Goal: Transaction & Acquisition: Purchase product/service

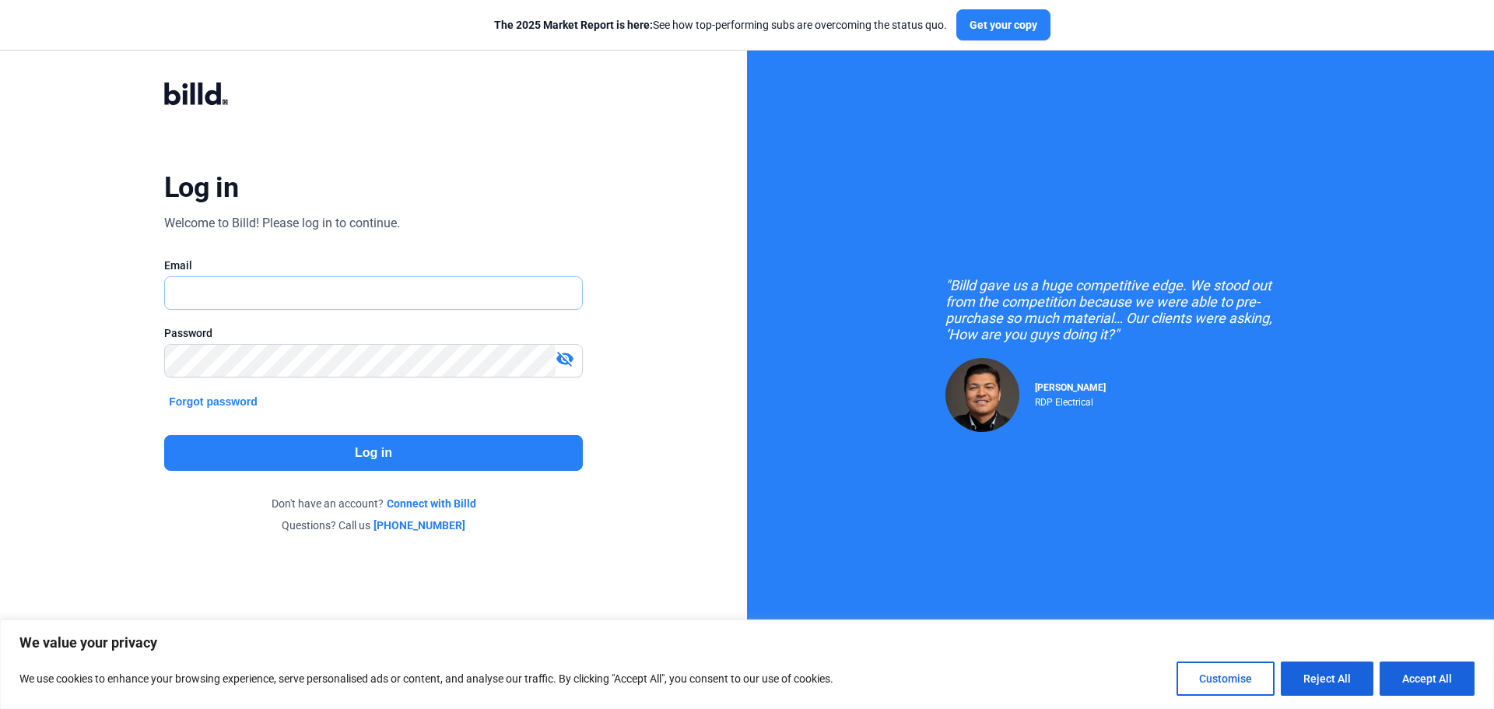
type input "[PERSON_NAME][EMAIL_ADDRESS][DOMAIN_NAME]"
click at [266, 450] on button "Log in" at bounding box center [373, 453] width 419 height 36
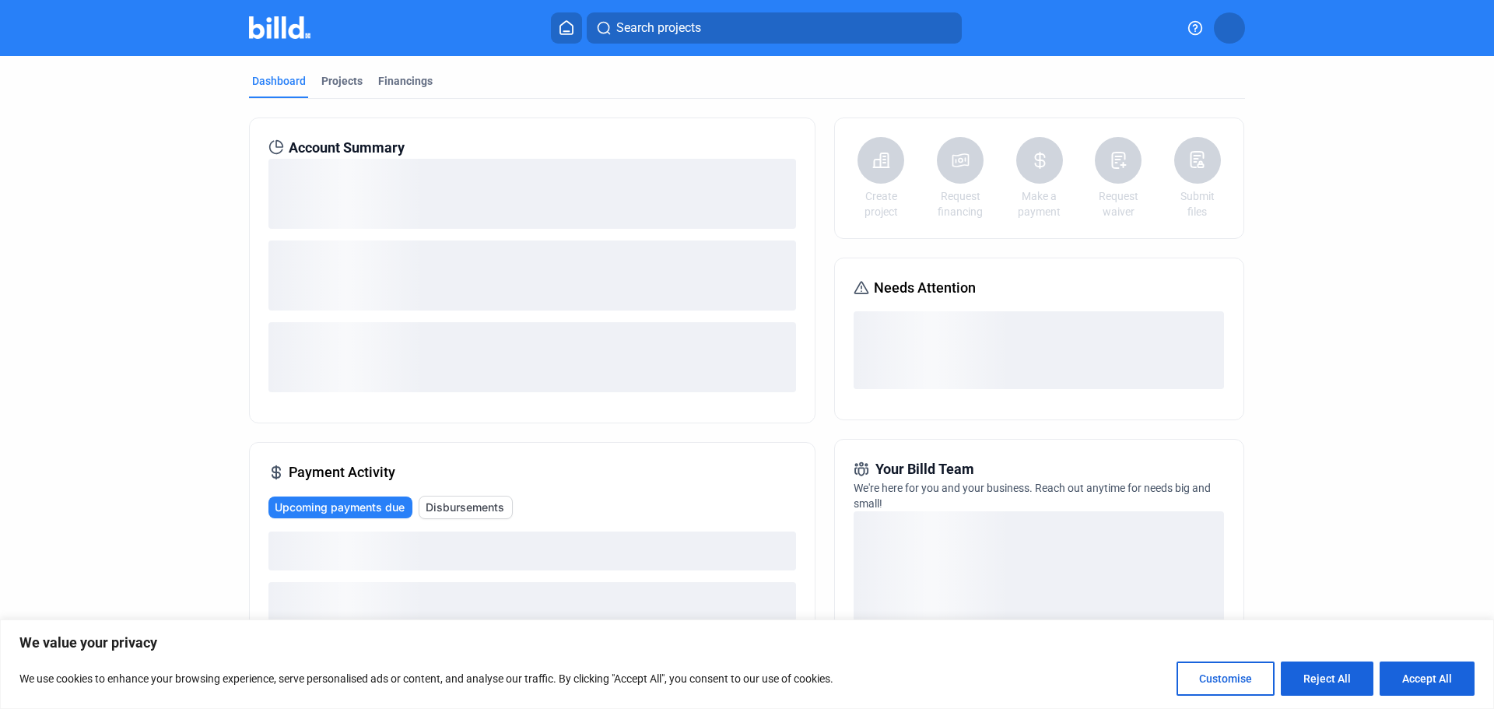
click at [1420, 687] on button "Accept All" at bounding box center [1427, 679] width 95 height 34
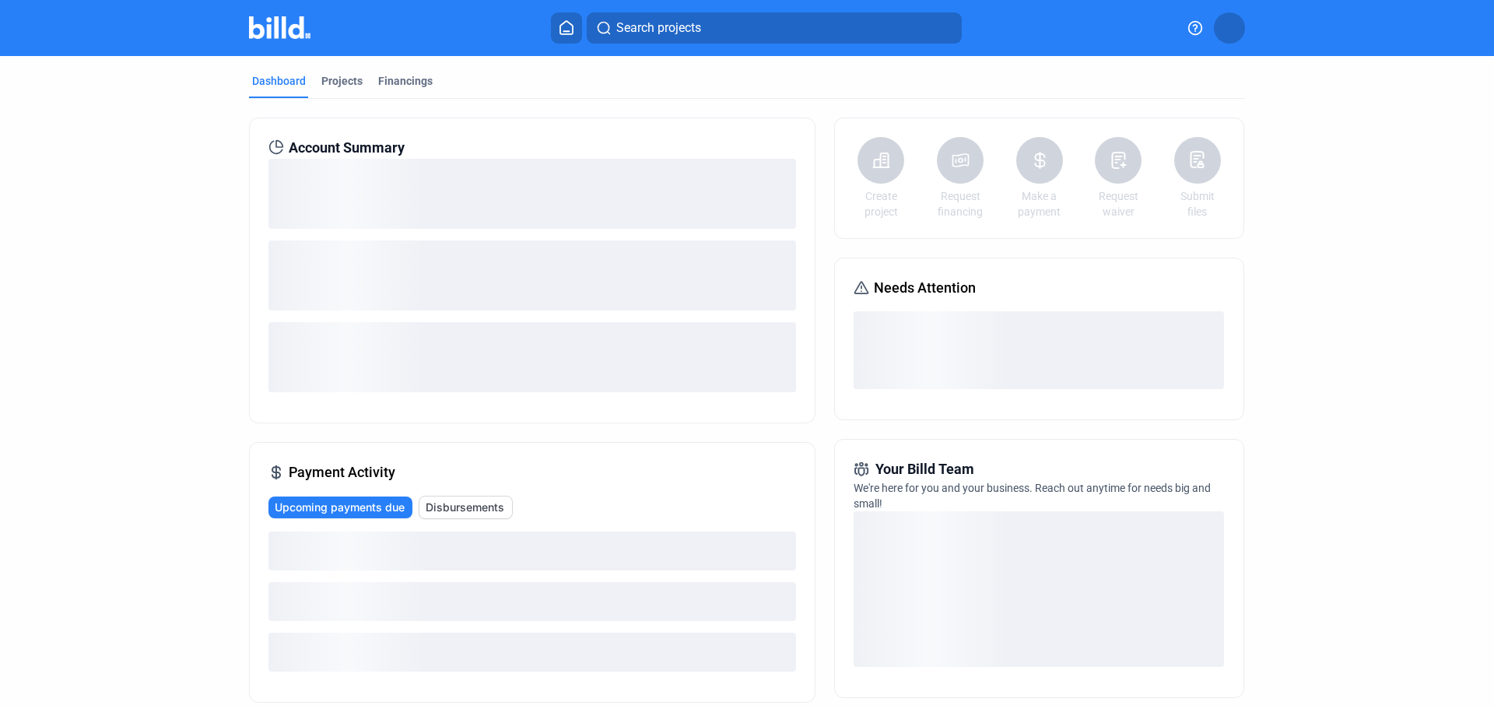
checkbox input "true"
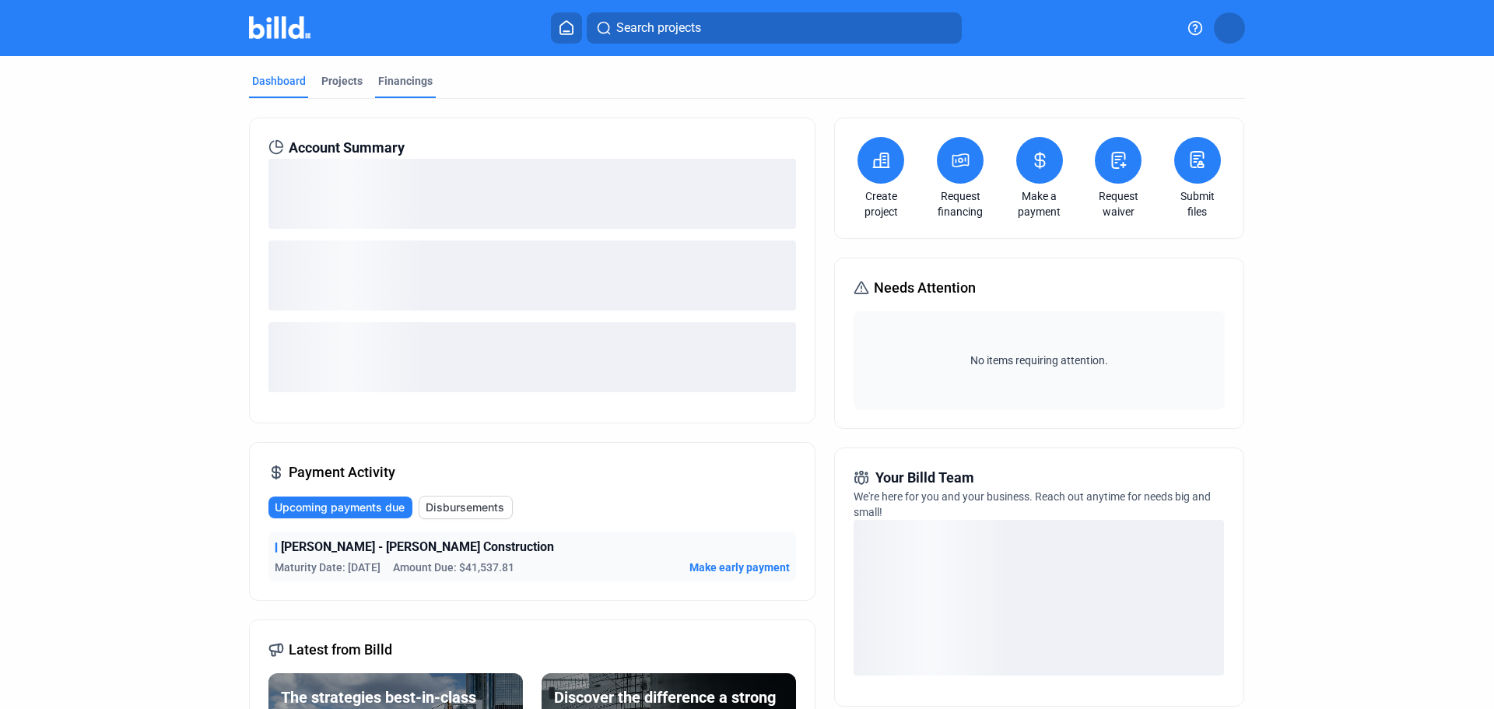
click at [395, 84] on div "Financings" at bounding box center [405, 81] width 54 height 16
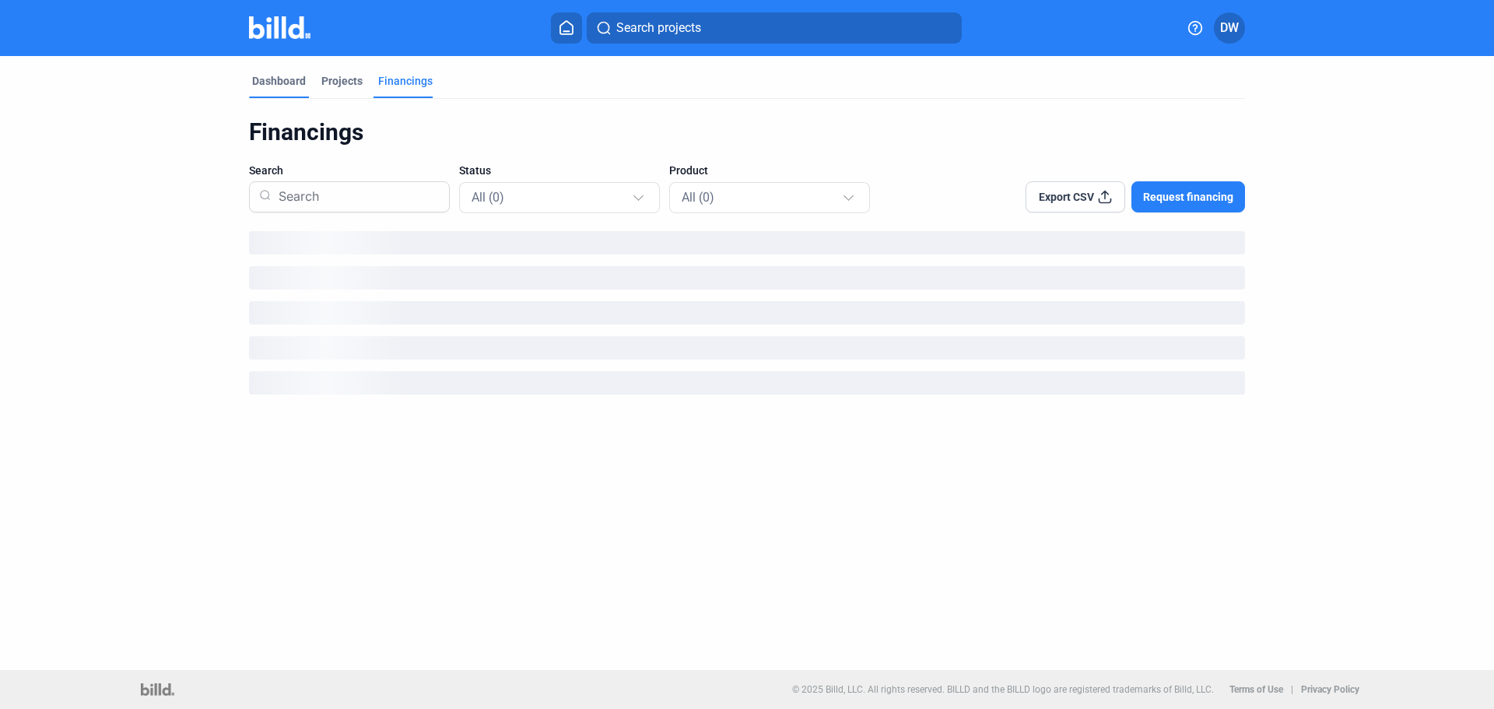
click at [289, 83] on div "Dashboard" at bounding box center [279, 81] width 54 height 16
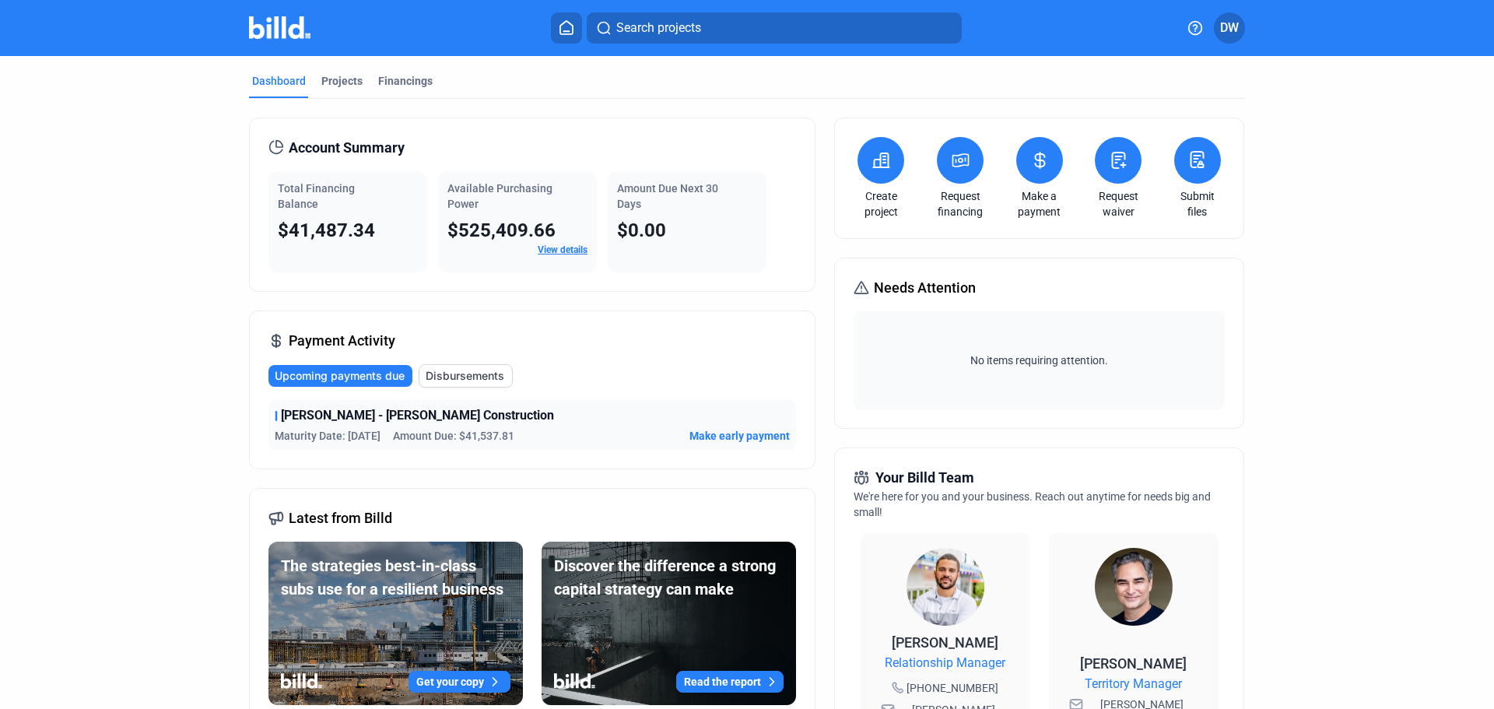
click at [327, 228] on span "$41,487.34" at bounding box center [326, 230] width 97 height 22
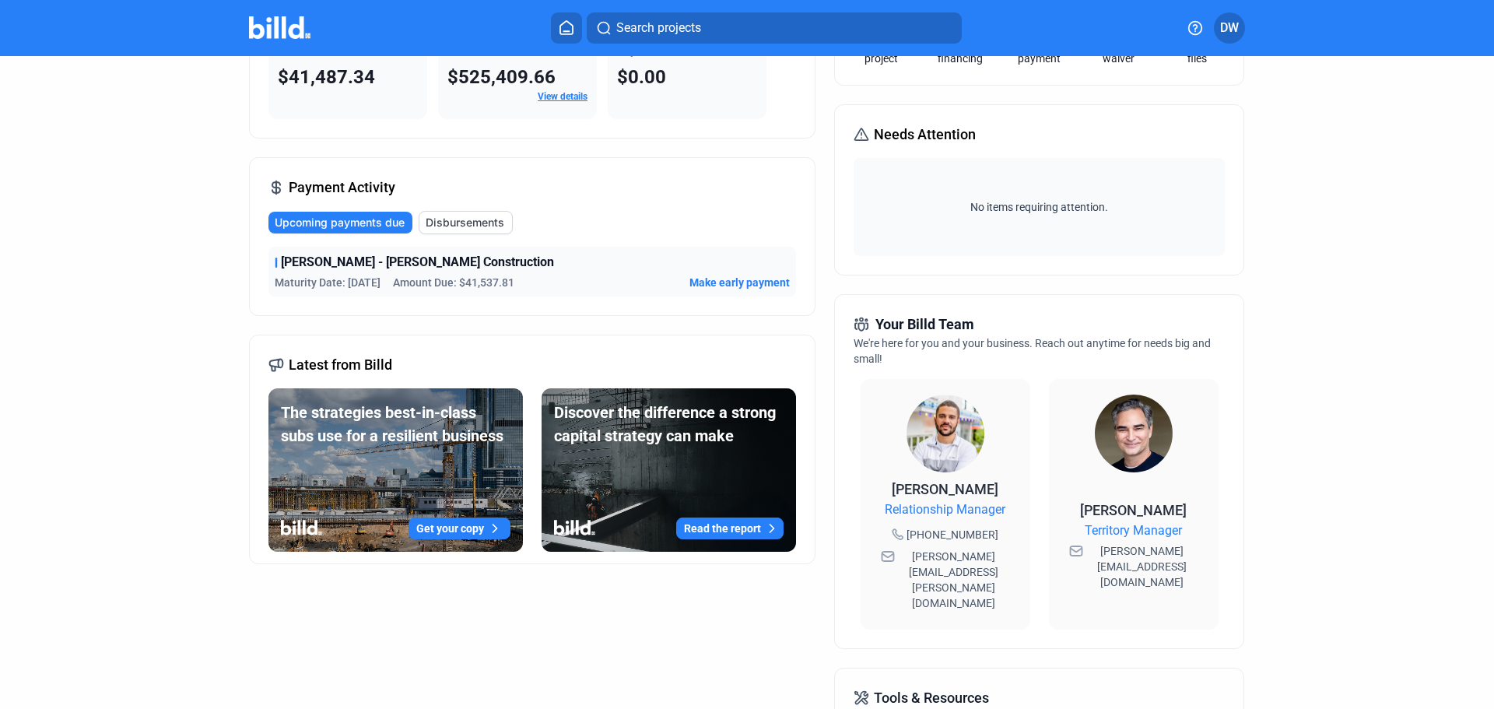
scroll to position [156, 0]
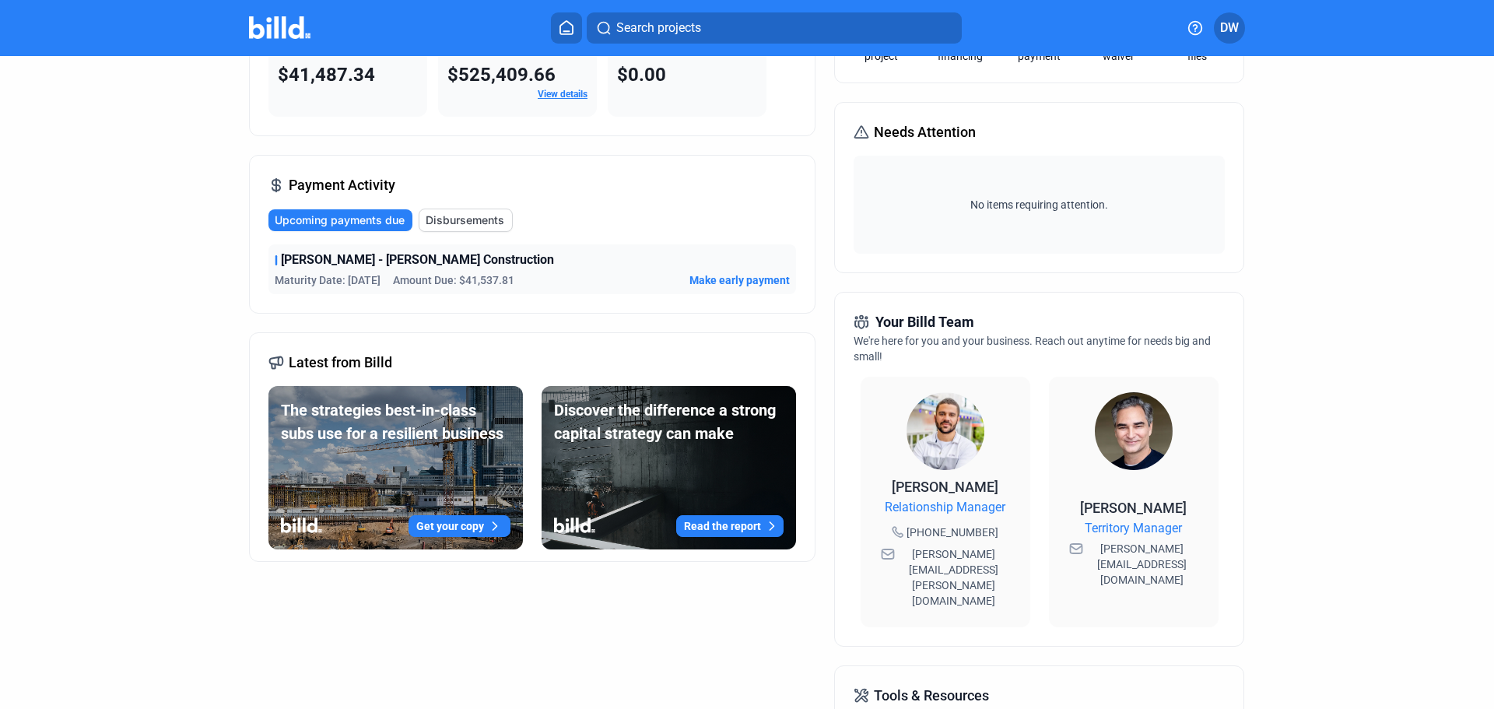
click at [339, 226] on span "Upcoming payments due" at bounding box center [340, 220] width 130 height 16
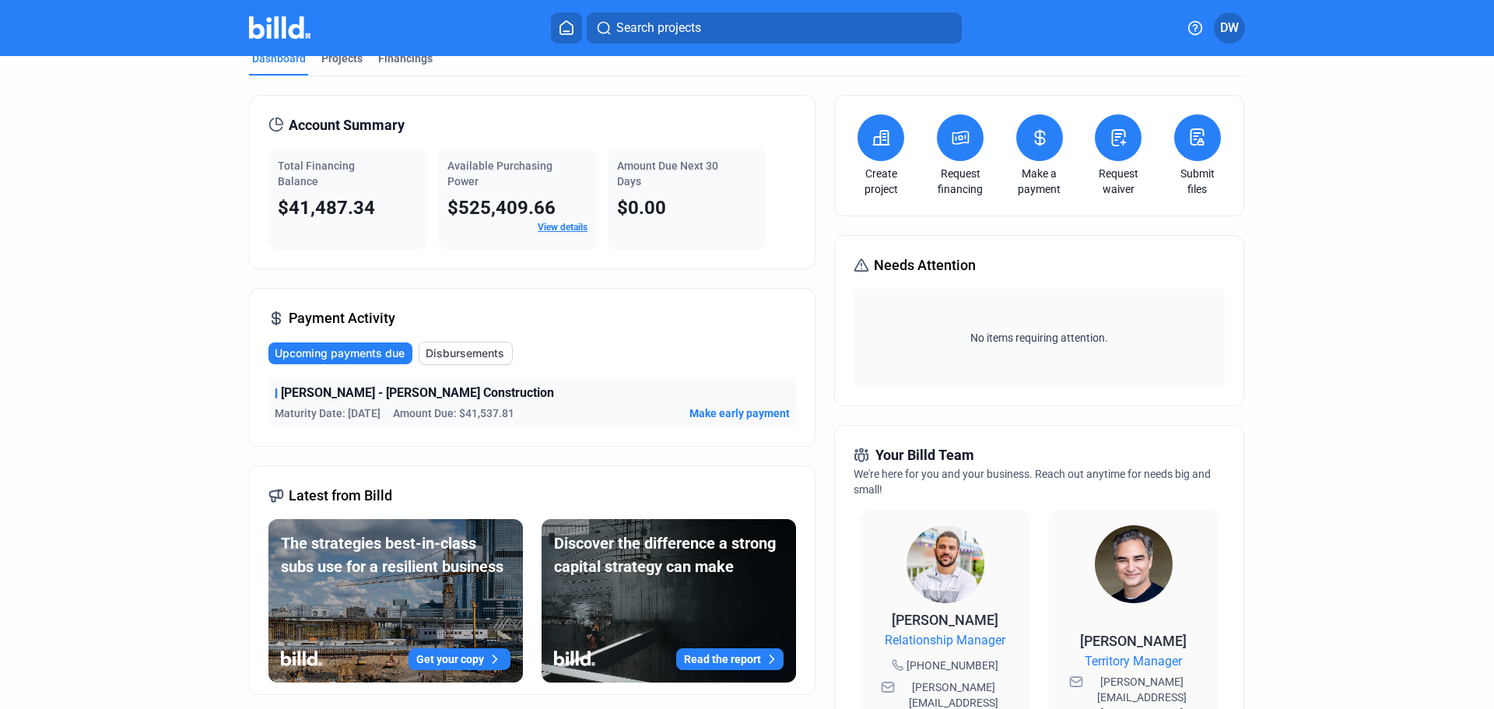
scroll to position [0, 0]
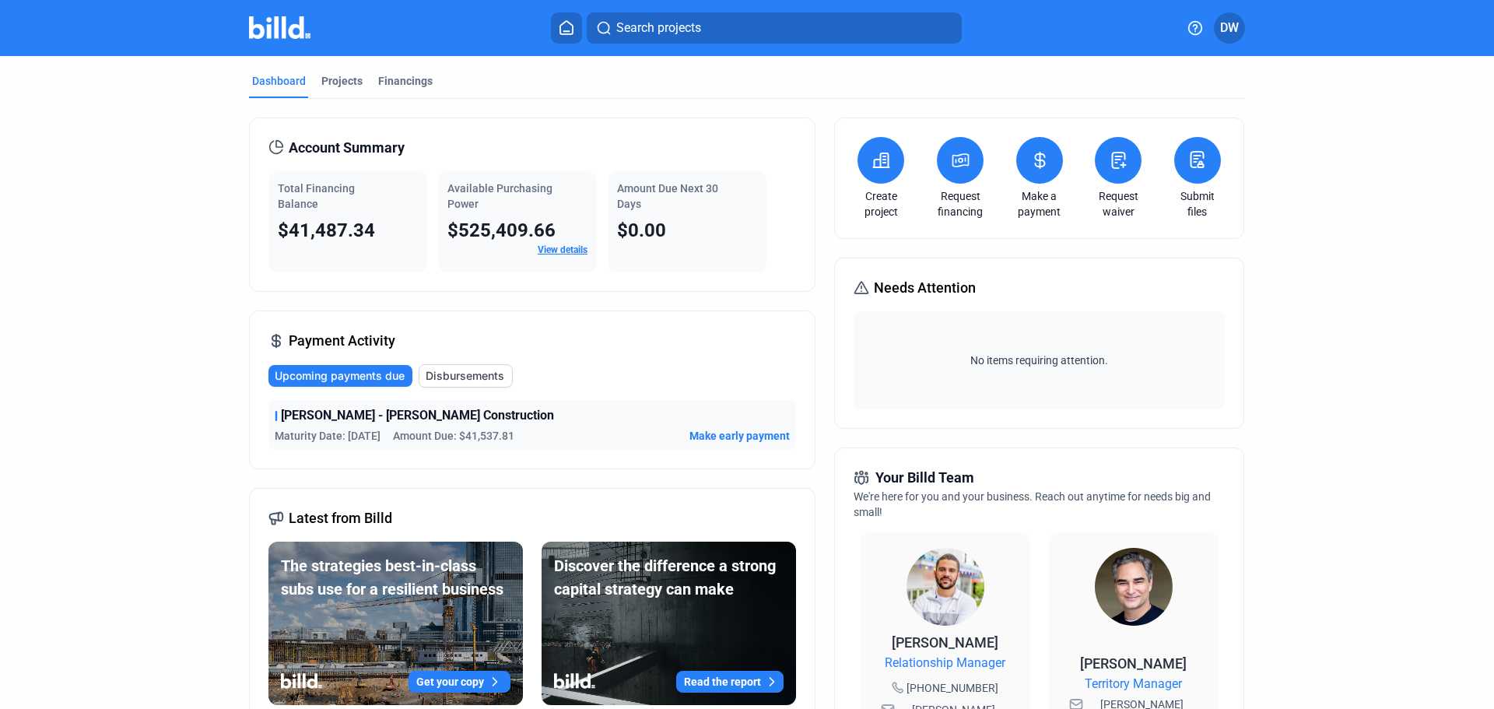
click at [339, 381] on span "Upcoming payments due" at bounding box center [340, 376] width 130 height 16
click at [327, 242] on div "$41,487.34" at bounding box center [348, 230] width 140 height 25
click at [326, 76] on div "Projects" at bounding box center [341, 81] width 41 height 16
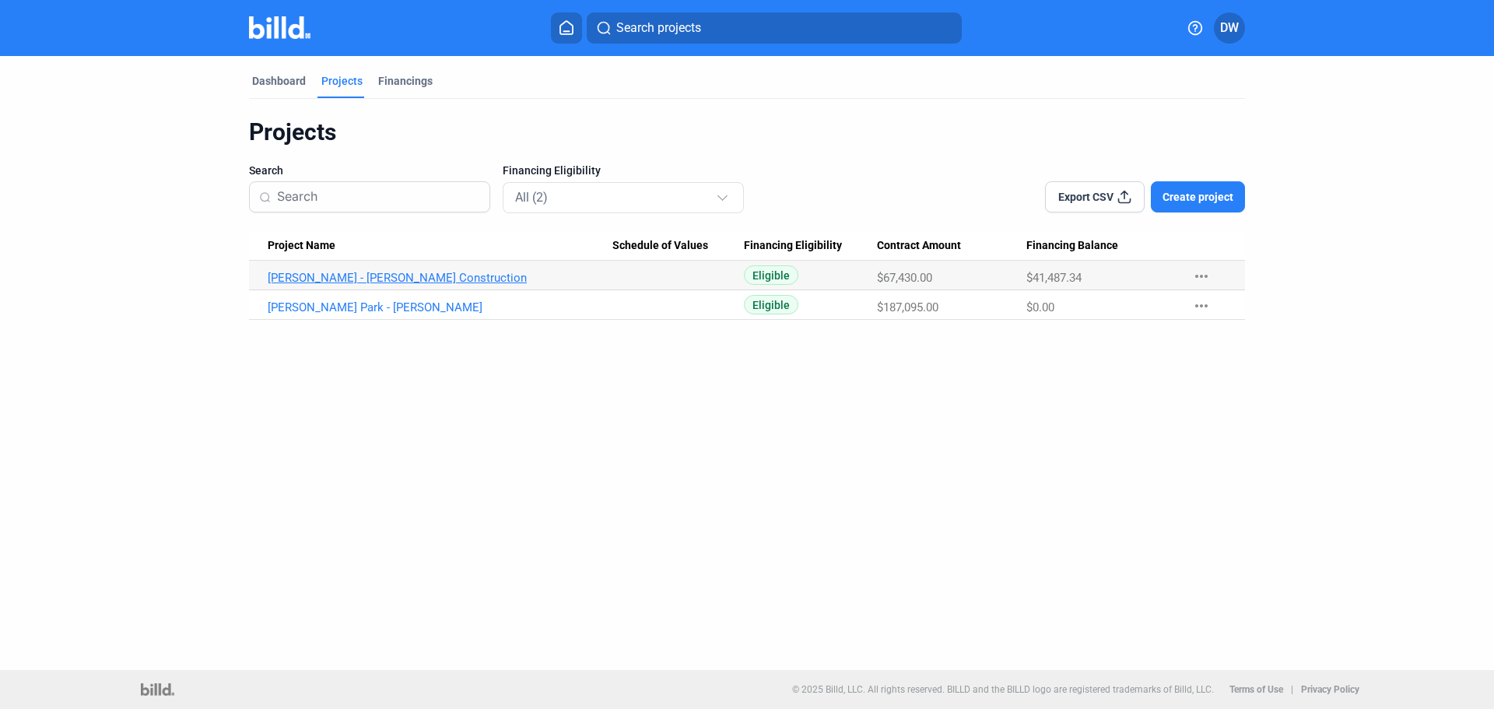
click at [339, 275] on link "[PERSON_NAME] - [PERSON_NAME] Construction" at bounding box center [440, 278] width 345 height 14
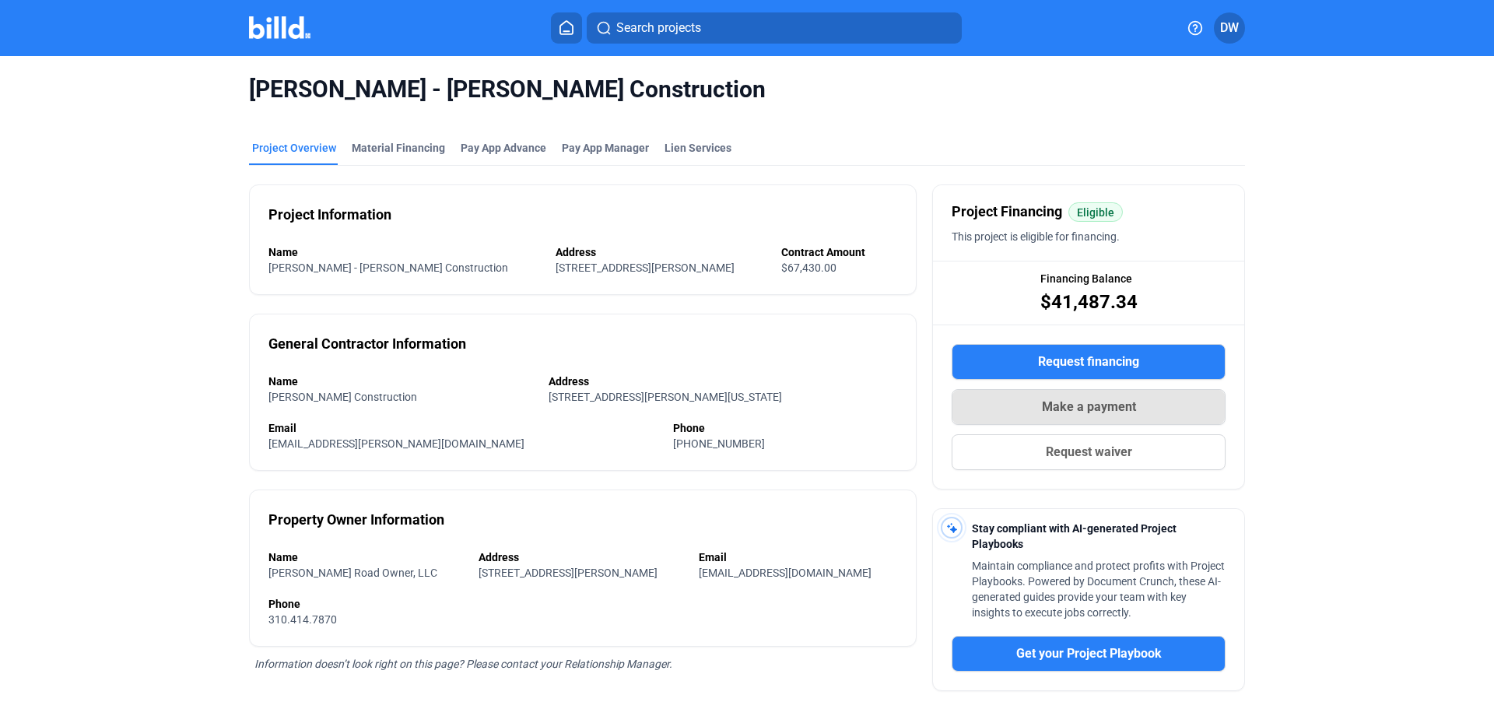
click at [1086, 409] on span "Make a payment" at bounding box center [1089, 407] width 94 height 19
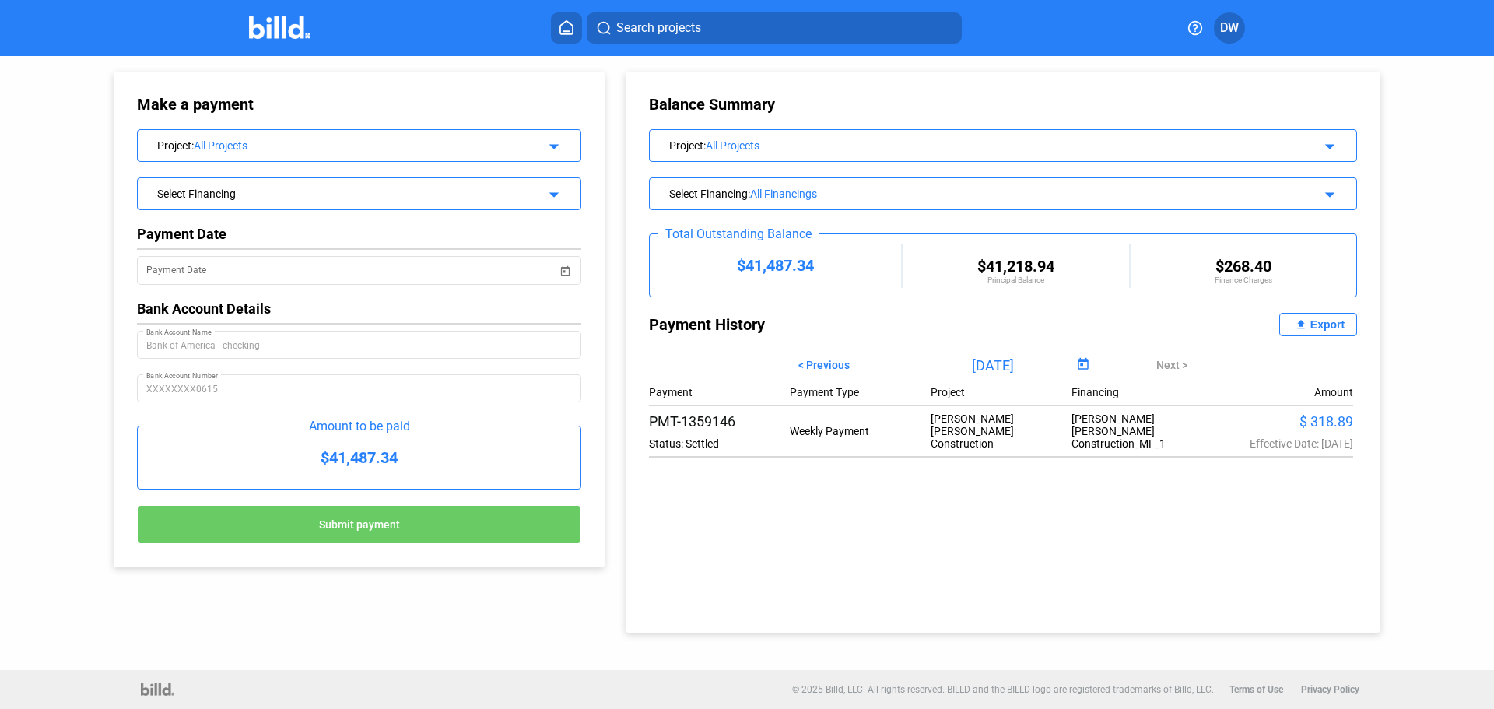
click at [1309, 416] on div "$ 318.89" at bounding box center [1283, 421] width 141 height 16
click at [364, 464] on div "$41,487.34" at bounding box center [359, 457] width 443 height 62
click at [360, 448] on div "$41,487.34" at bounding box center [359, 457] width 443 height 62
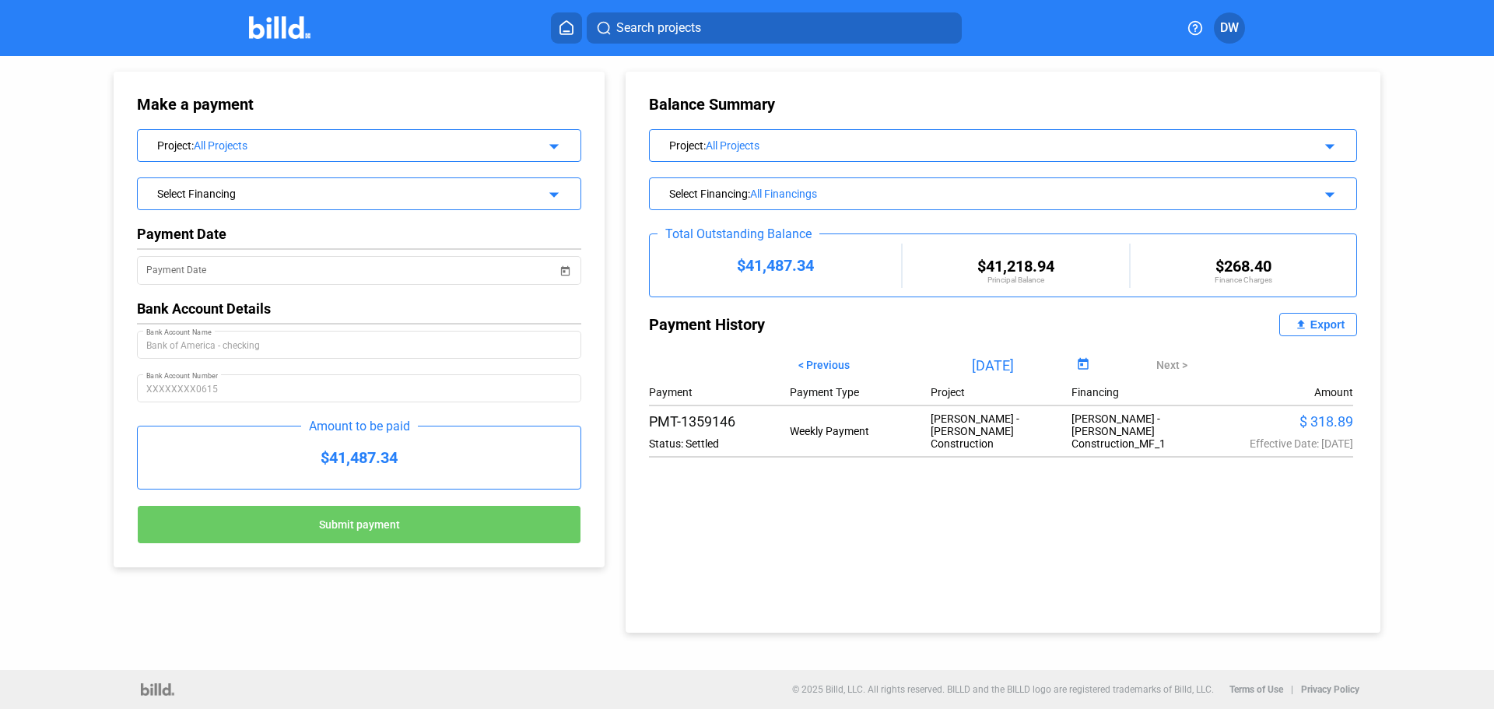
click at [360, 448] on div "$41,487.34" at bounding box center [359, 457] width 443 height 62
click at [367, 448] on div "$41,487.34" at bounding box center [359, 457] width 443 height 62
drag, startPoint x: 330, startPoint y: 462, endPoint x: 430, endPoint y: 464, distance: 99.6
click at [430, 464] on div "$41,487.34" at bounding box center [359, 457] width 443 height 62
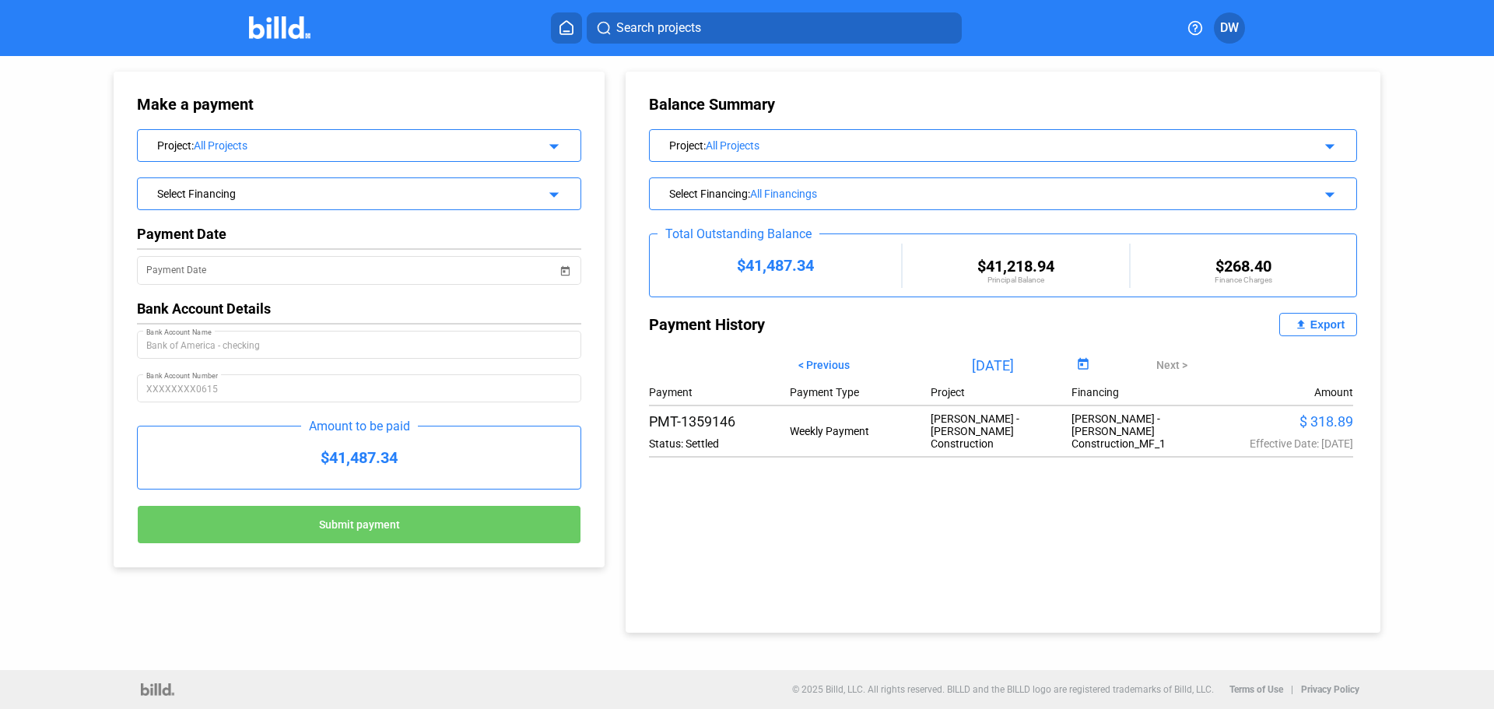
click at [437, 461] on div "$41,487.34" at bounding box center [359, 457] width 443 height 62
click at [411, 252] on div "Payment Date Payment Date Bank Account Details Bank of America - checking Bank …" at bounding box center [359, 322] width 444 height 192
click at [442, 197] on div "Select Financing" at bounding box center [338, 192] width 363 height 16
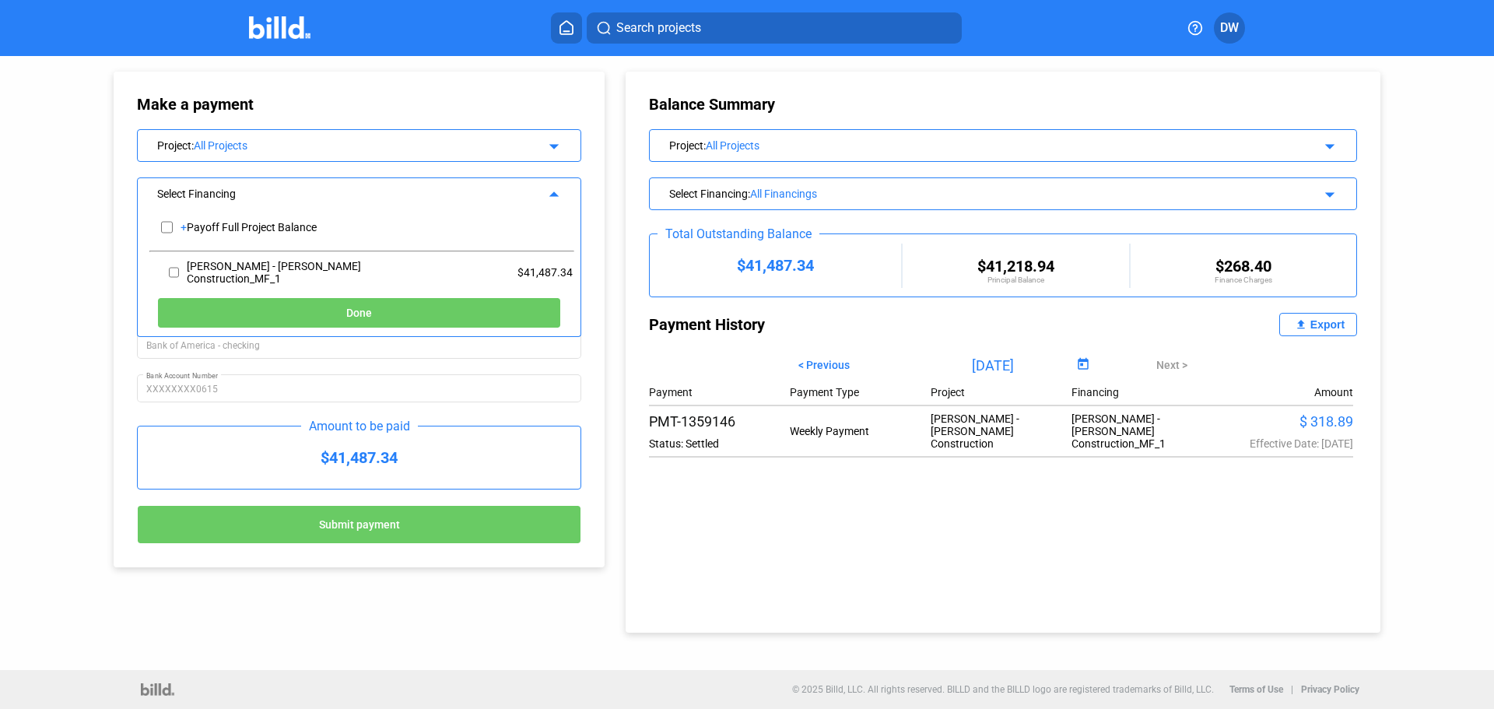
click at [444, 196] on div "Select Financing" at bounding box center [338, 192] width 363 height 16
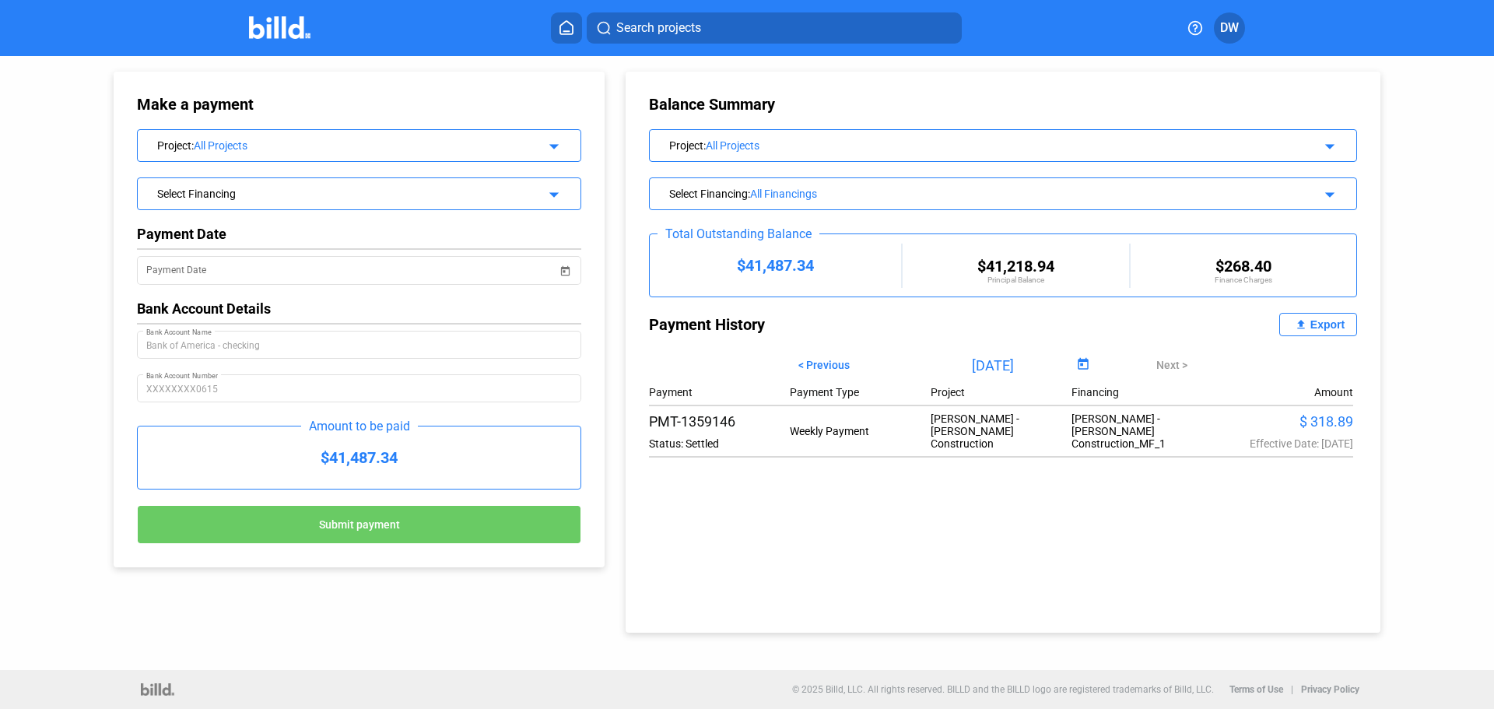
click at [449, 136] on div "Project : All Projects" at bounding box center [338, 144] width 363 height 16
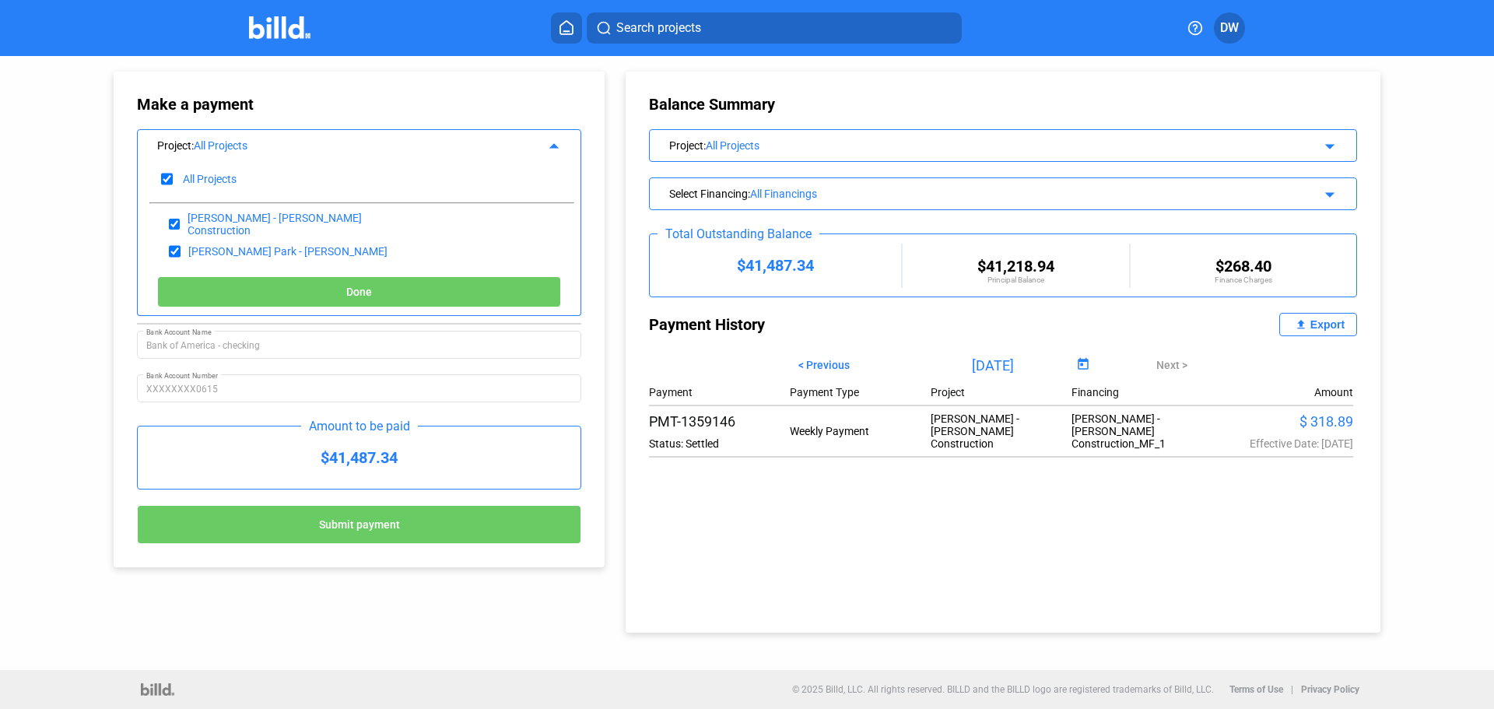
click at [449, 136] on div "Project : All Projects" at bounding box center [338, 144] width 363 height 16
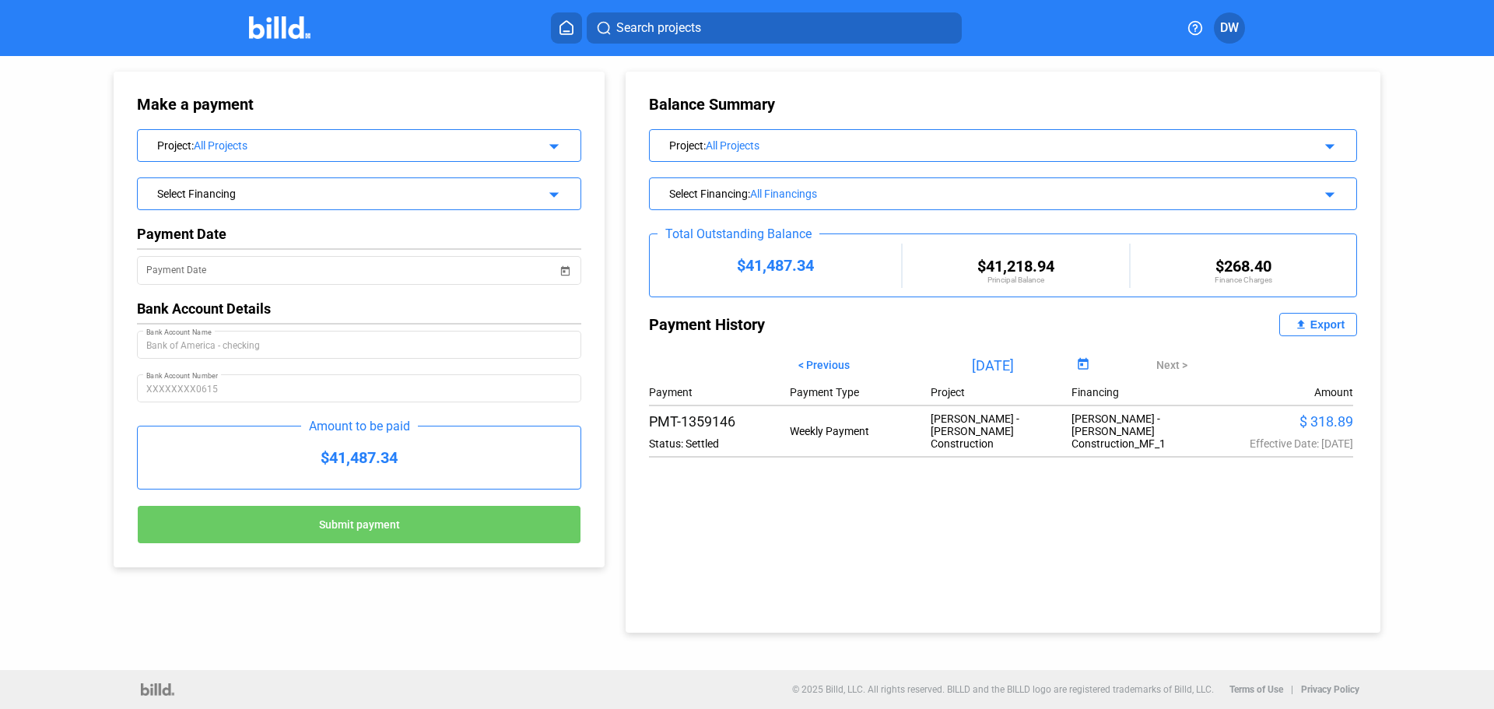
click at [319, 462] on div "$41,487.34" at bounding box center [359, 457] width 443 height 62
click at [329, 461] on div "$41,487.34" at bounding box center [359, 457] width 443 height 62
click at [743, 132] on div "Project : All Projects arrow_drop_down" at bounding box center [1003, 143] width 707 height 27
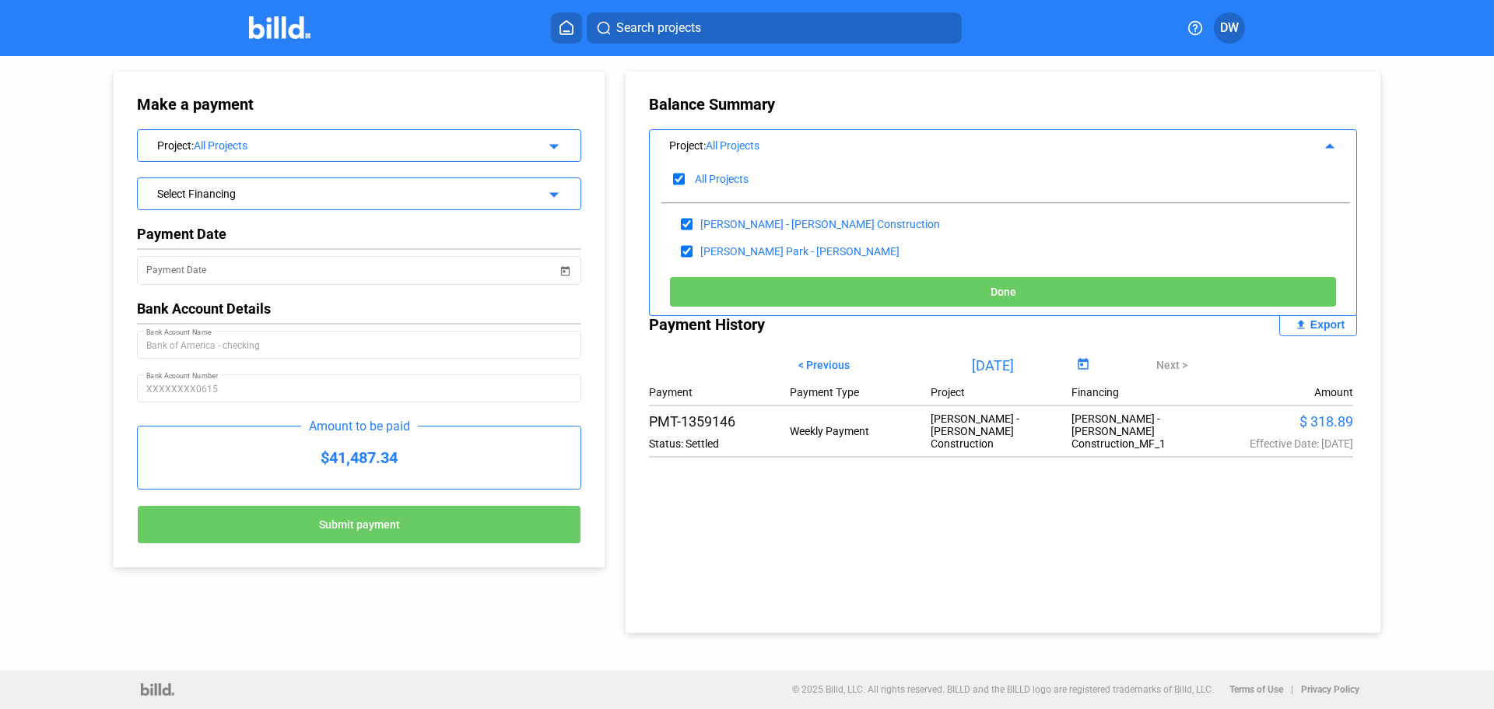
click at [743, 132] on div "Project : All Projects arrow_drop_up" at bounding box center [1003, 143] width 707 height 27
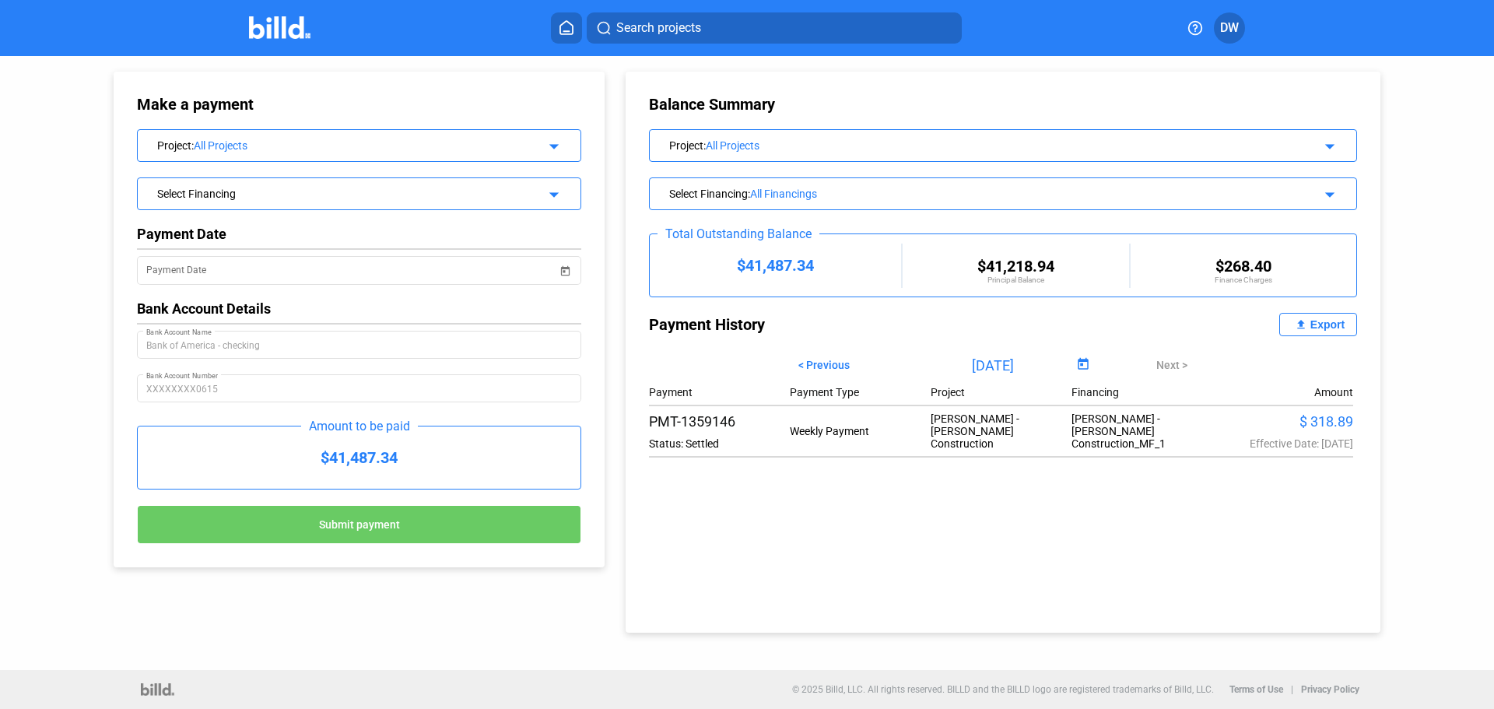
click at [1228, 270] on div "$268.40" at bounding box center [1244, 266] width 226 height 19
click at [741, 196] on div "Select Financing : All Financings" at bounding box center [969, 192] width 601 height 16
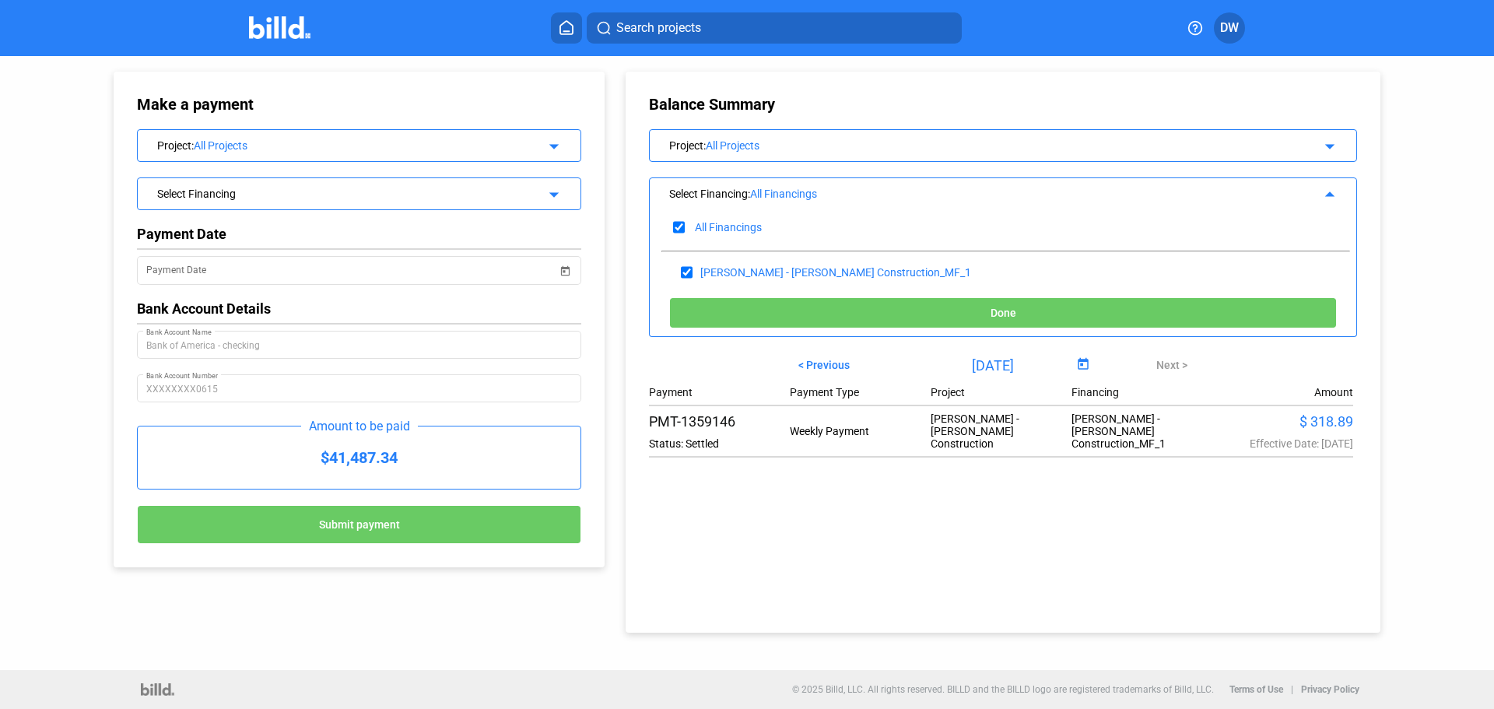
click at [735, 183] on div "Select Financing : All Financings arrow_drop_up" at bounding box center [1003, 191] width 707 height 27
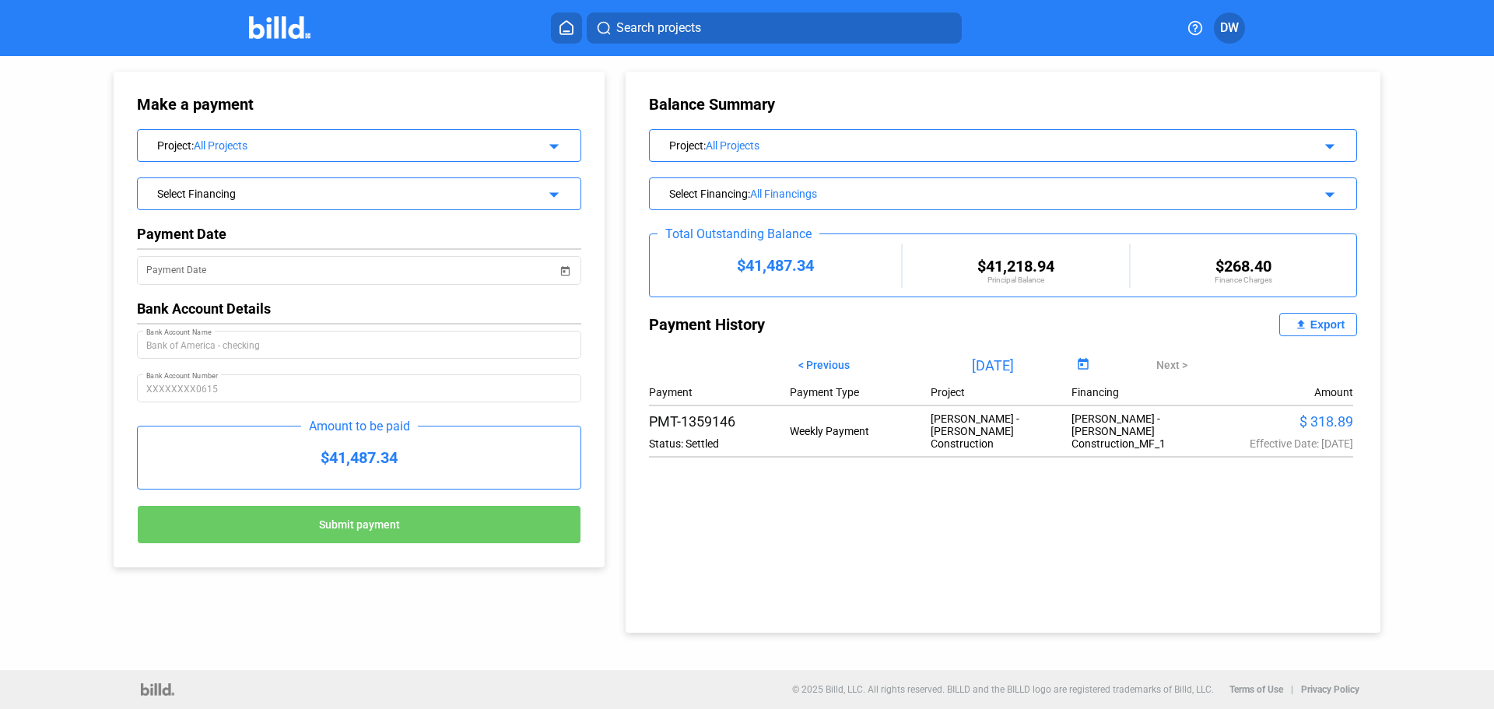
click at [735, 139] on div "All Projects" at bounding box center [988, 145] width 564 height 12
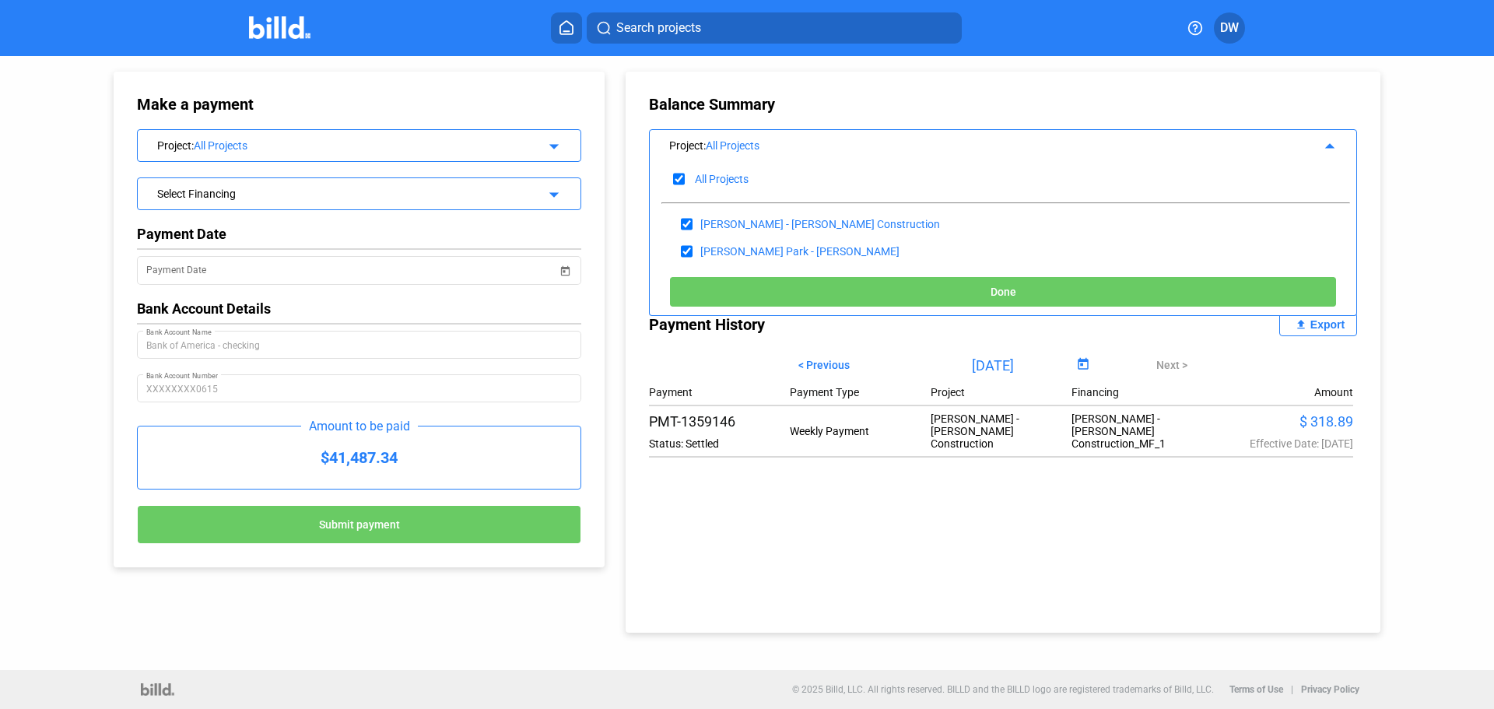
click at [735, 139] on div "All Projects" at bounding box center [988, 145] width 564 height 12
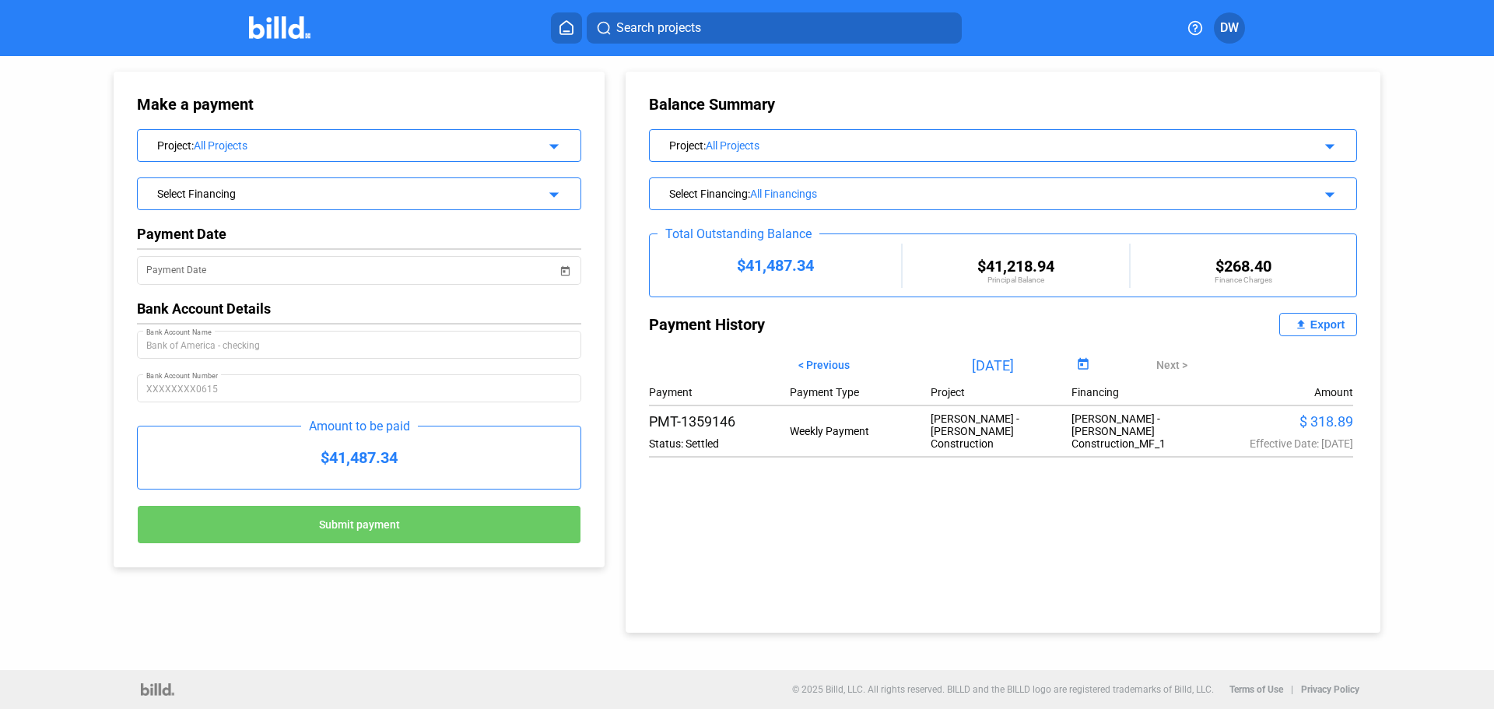
click at [412, 142] on div "All Projects" at bounding box center [357, 145] width 327 height 12
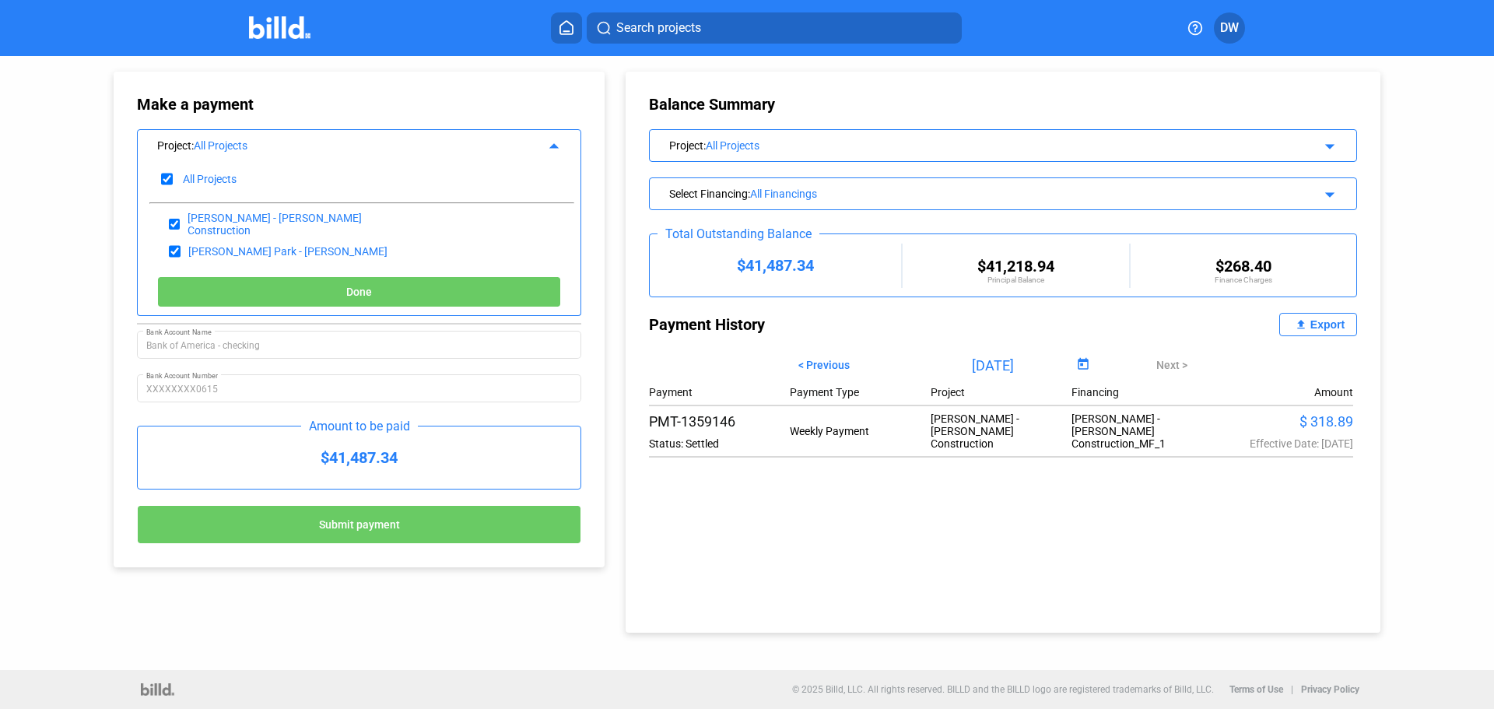
click at [412, 142] on div "All Projects" at bounding box center [357, 145] width 327 height 12
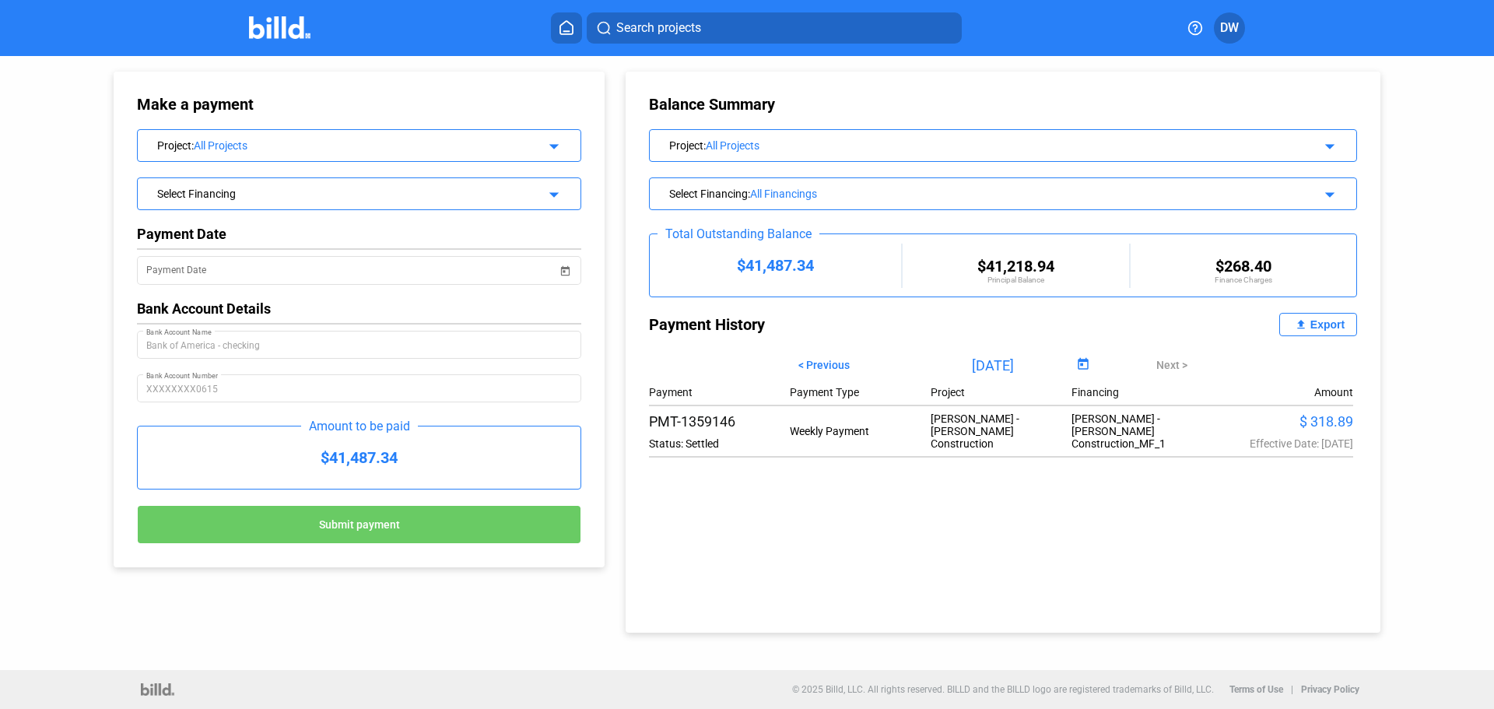
click at [447, 462] on div "$41,487.34" at bounding box center [359, 457] width 443 height 62
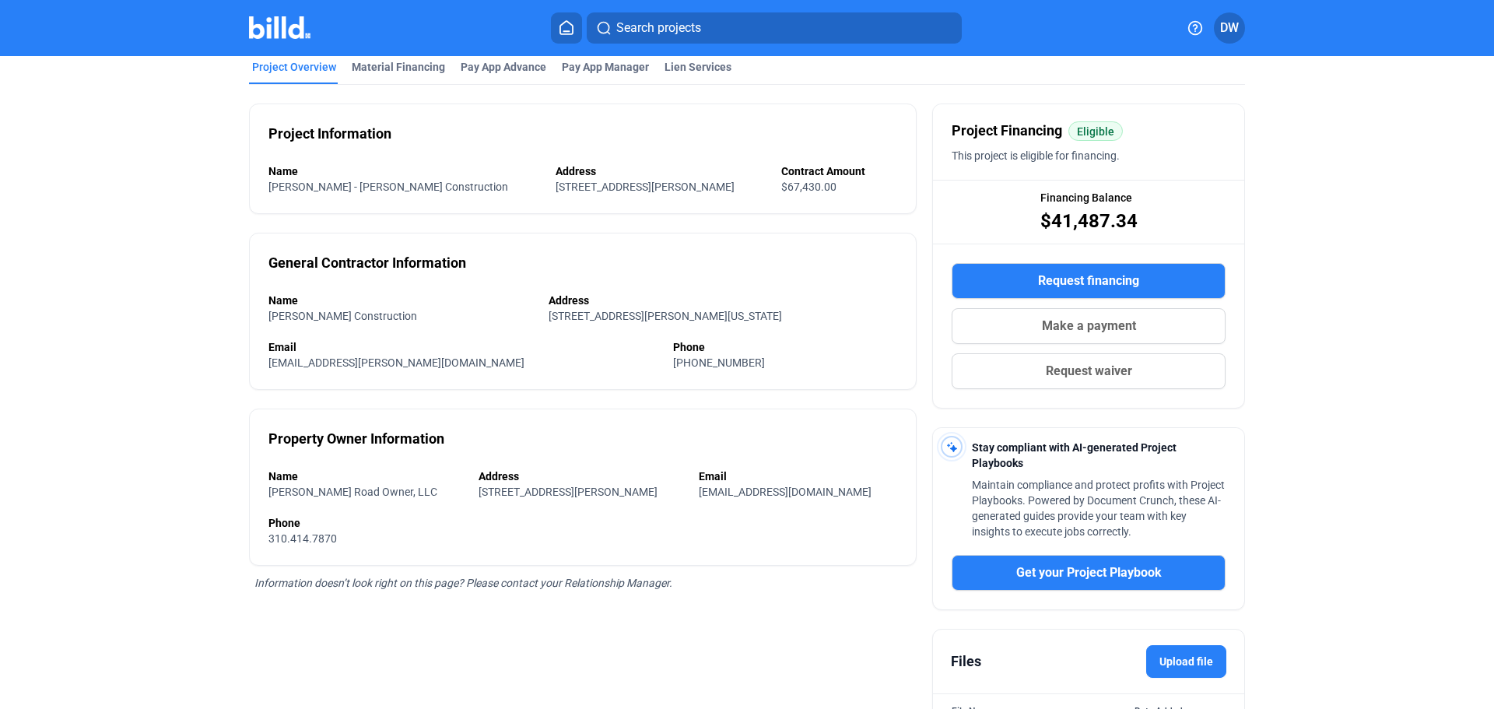
scroll to position [78, 0]
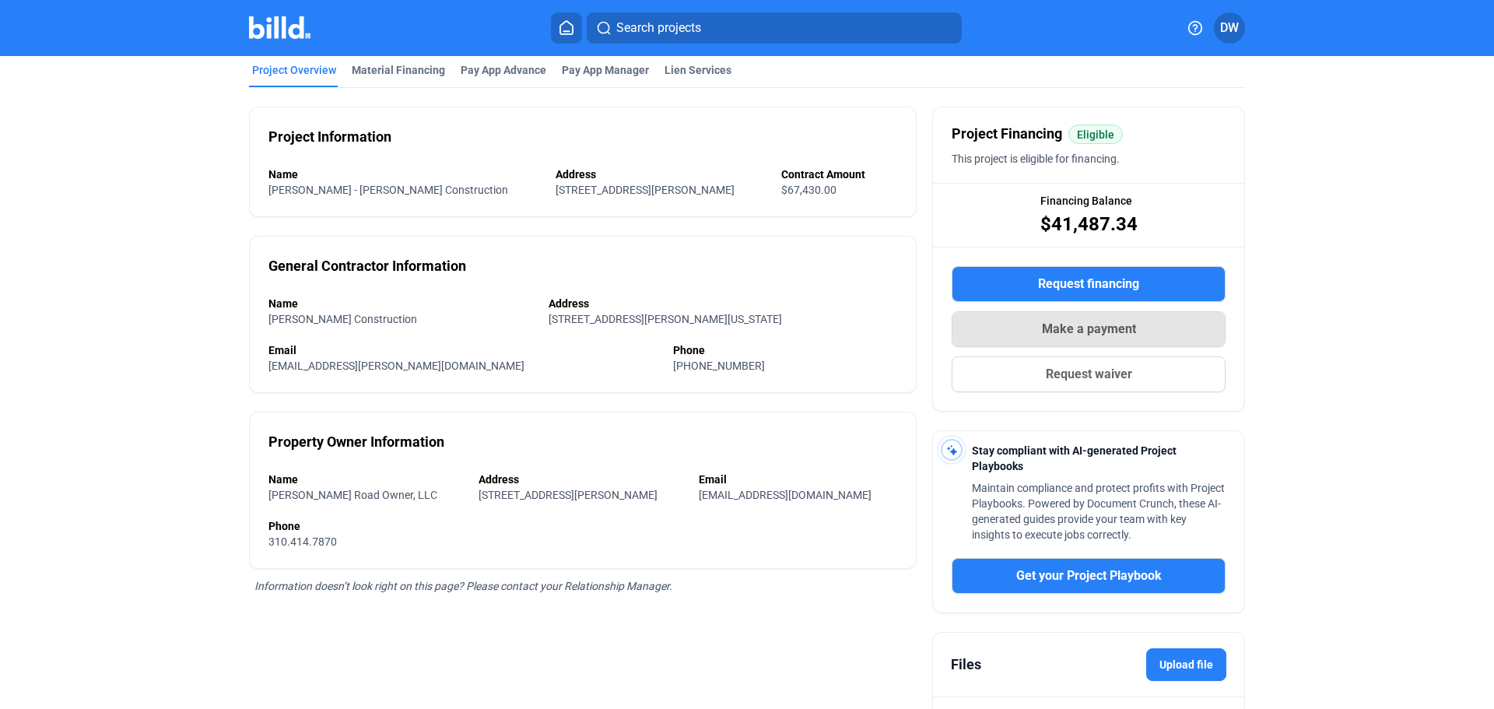
click at [1034, 339] on button "Make a payment" at bounding box center [1089, 329] width 274 height 36
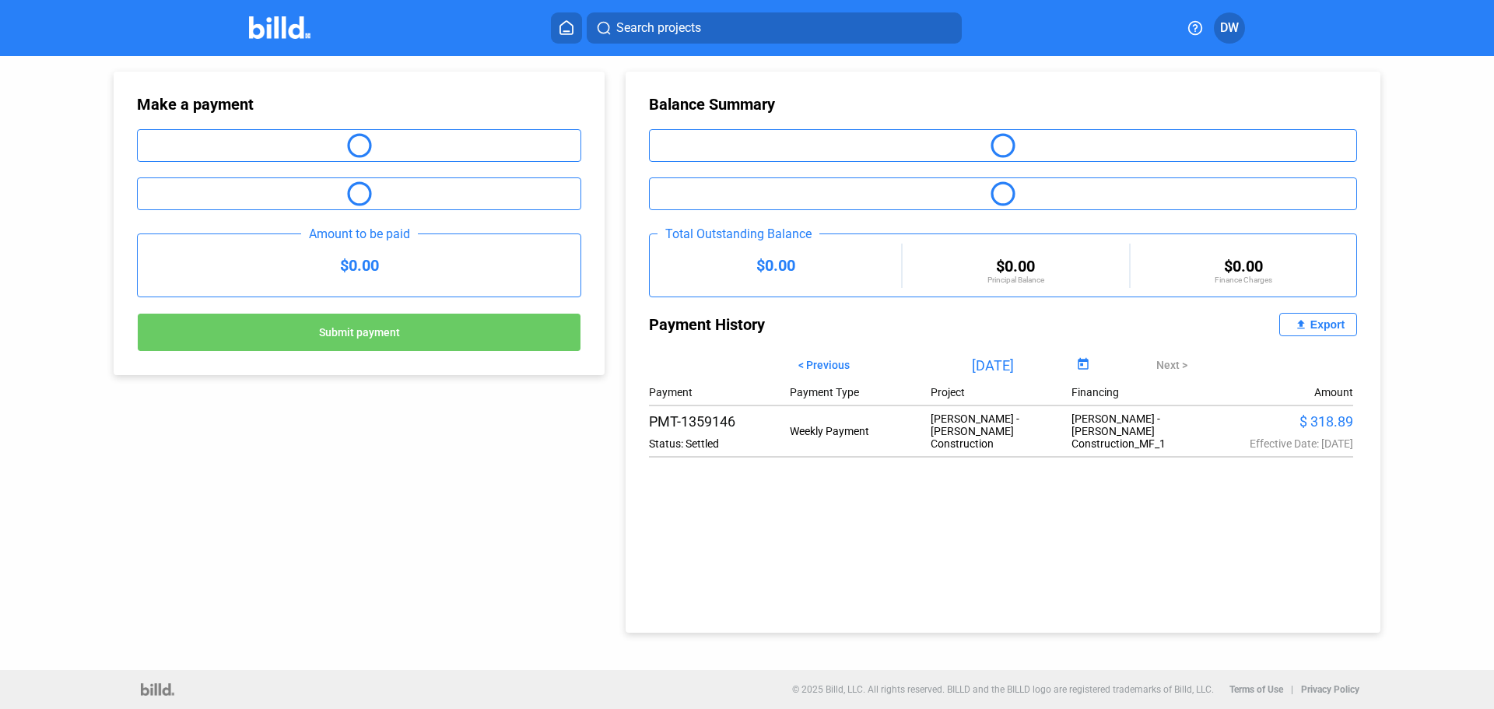
click at [364, 247] on div "$0.00" at bounding box center [359, 265] width 443 height 62
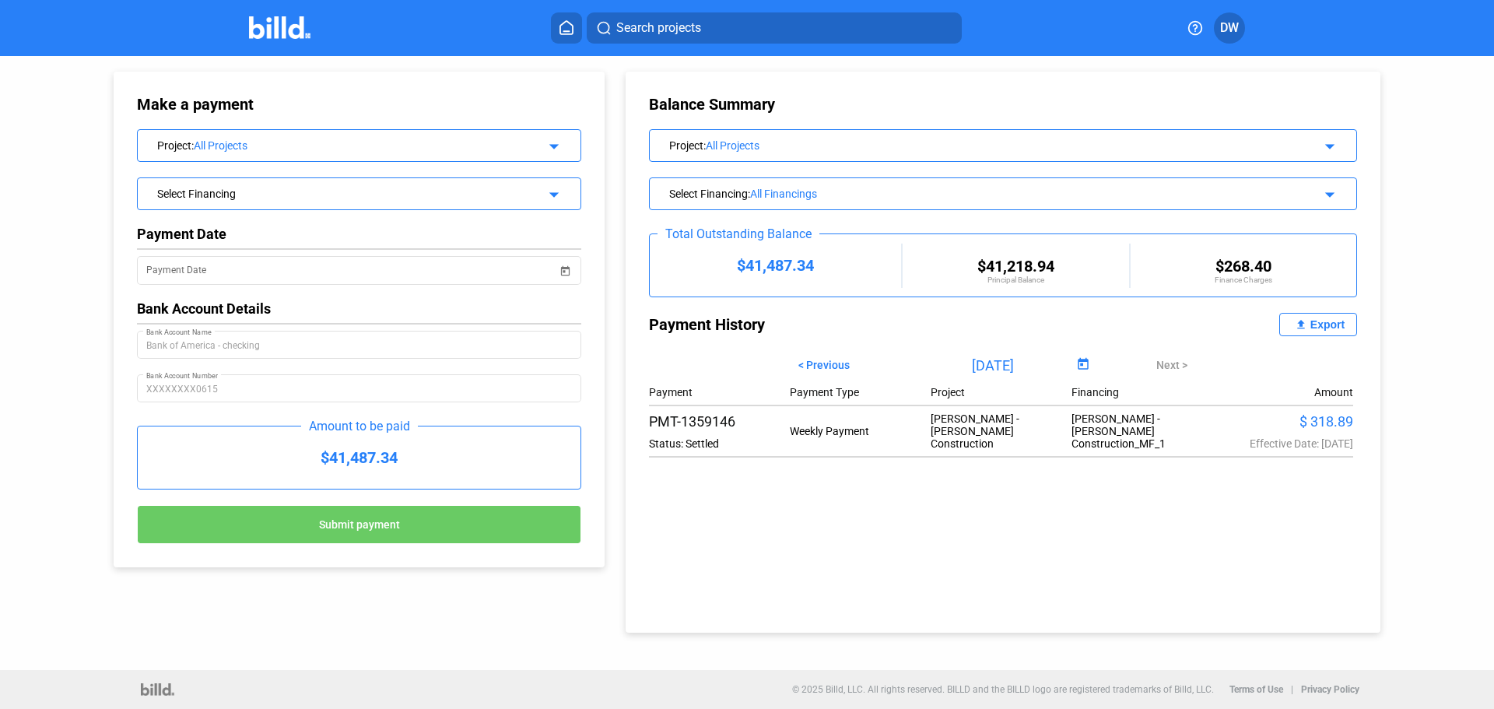
click at [815, 261] on div "$41,487.34" at bounding box center [775, 265] width 251 height 19
click at [812, 262] on div "$41,487.34" at bounding box center [775, 265] width 251 height 19
drag, startPoint x: 1216, startPoint y: 278, endPoint x: 1283, endPoint y: 275, distance: 67.0
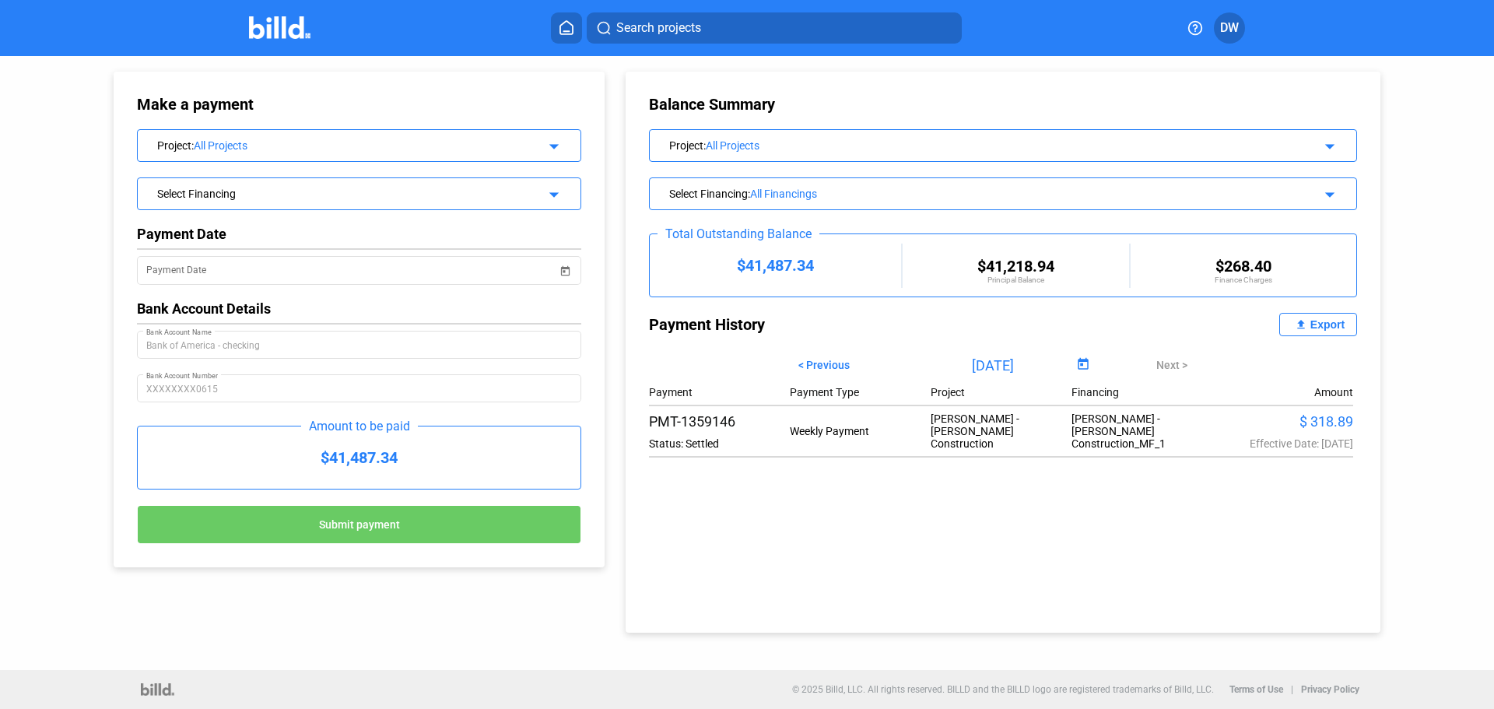
click at [1279, 276] on div "Finance Charges" at bounding box center [1244, 280] width 226 height 9
click at [1284, 274] on div "$268.40" at bounding box center [1244, 266] width 226 height 19
drag, startPoint x: 1266, startPoint y: 276, endPoint x: 1212, endPoint y: 258, distance: 57.1
click at [1212, 258] on div "$268.40 Finance Charges" at bounding box center [1244, 270] width 226 height 27
click at [1208, 257] on div "$268.40" at bounding box center [1244, 266] width 226 height 19
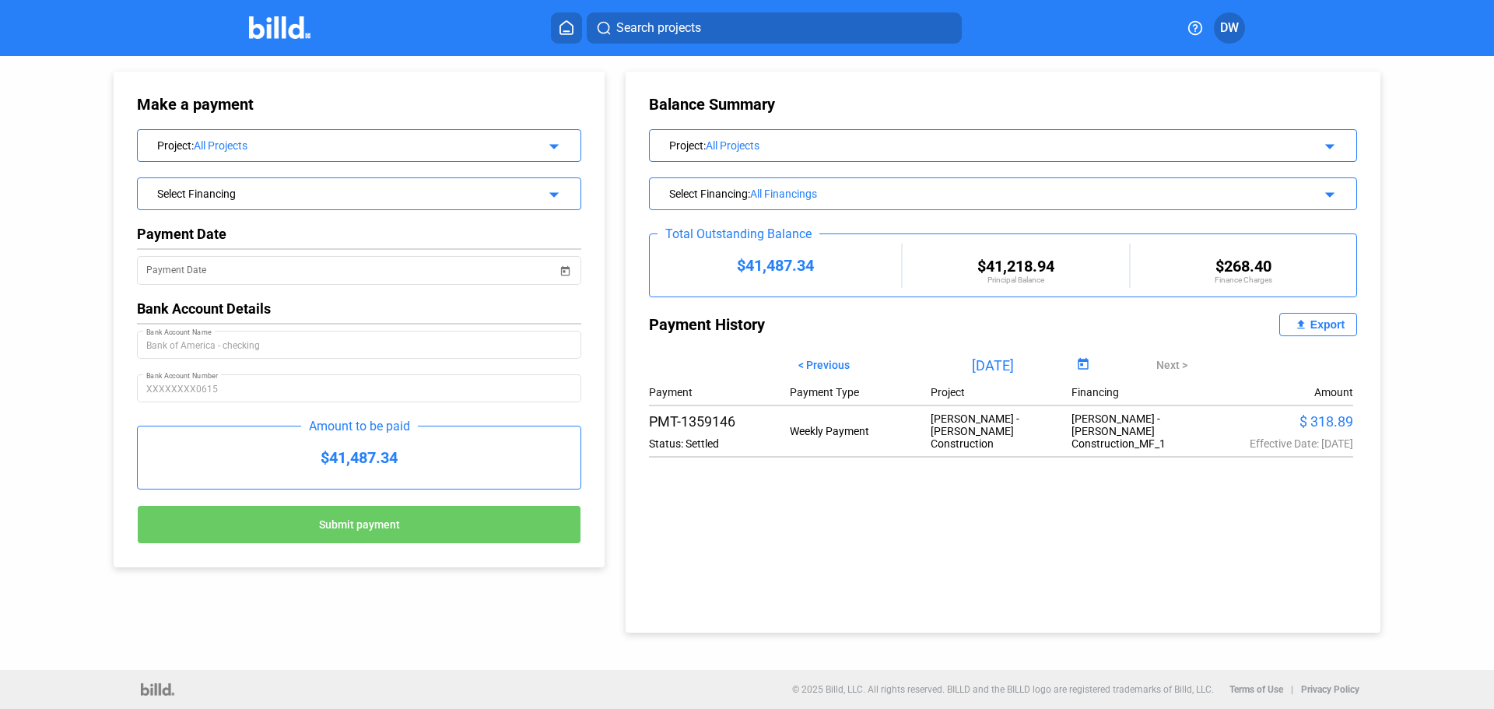
drag, startPoint x: 1207, startPoint y: 260, endPoint x: 1263, endPoint y: 279, distance: 59.3
click at [1262, 279] on div "$268.40 Finance Charges" at bounding box center [1244, 270] width 226 height 27
click at [1264, 279] on div "Finance Charges" at bounding box center [1244, 280] width 226 height 9
click at [1291, 288] on div "$41,487.34 $41,218.94 Principal Balance $268.40 Finance Charges" at bounding box center [1003, 265] width 707 height 62
drag, startPoint x: 1283, startPoint y: 284, endPoint x: 1191, endPoint y: 253, distance: 97.0
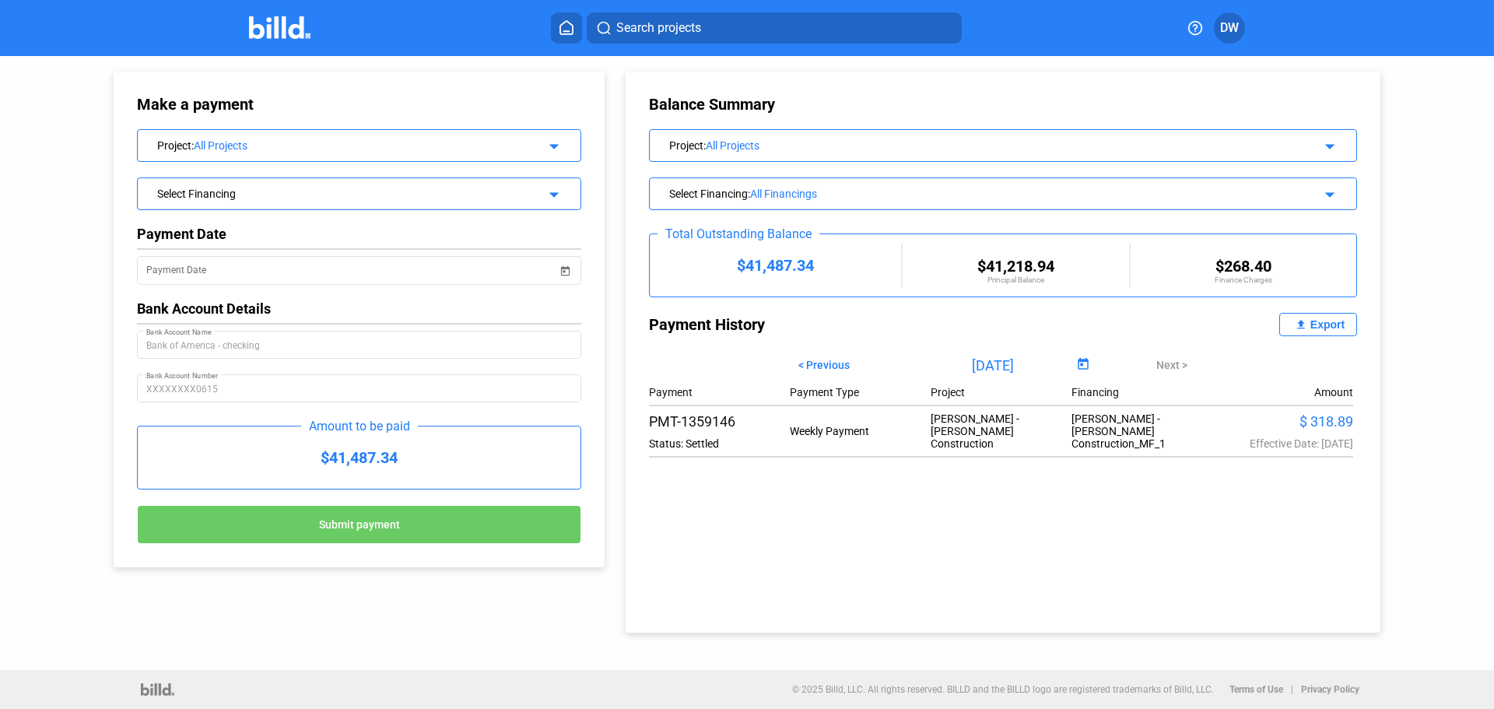
click at [1192, 253] on div "$41,487.34 $41,218.94 Principal Balance $268.40 Finance Charges" at bounding box center [1003, 265] width 707 height 62
click at [1191, 253] on div "$41,487.34 $41,218.94 Principal Balance $268.40 Finance Charges" at bounding box center [1003, 265] width 707 height 62
drag, startPoint x: 1199, startPoint y: 258, endPoint x: 1282, endPoint y: 296, distance: 91.6
click at [1282, 296] on div "$41,487.34 $41,218.94 Principal Balance $268.40 Finance Charges" at bounding box center [1003, 265] width 707 height 62
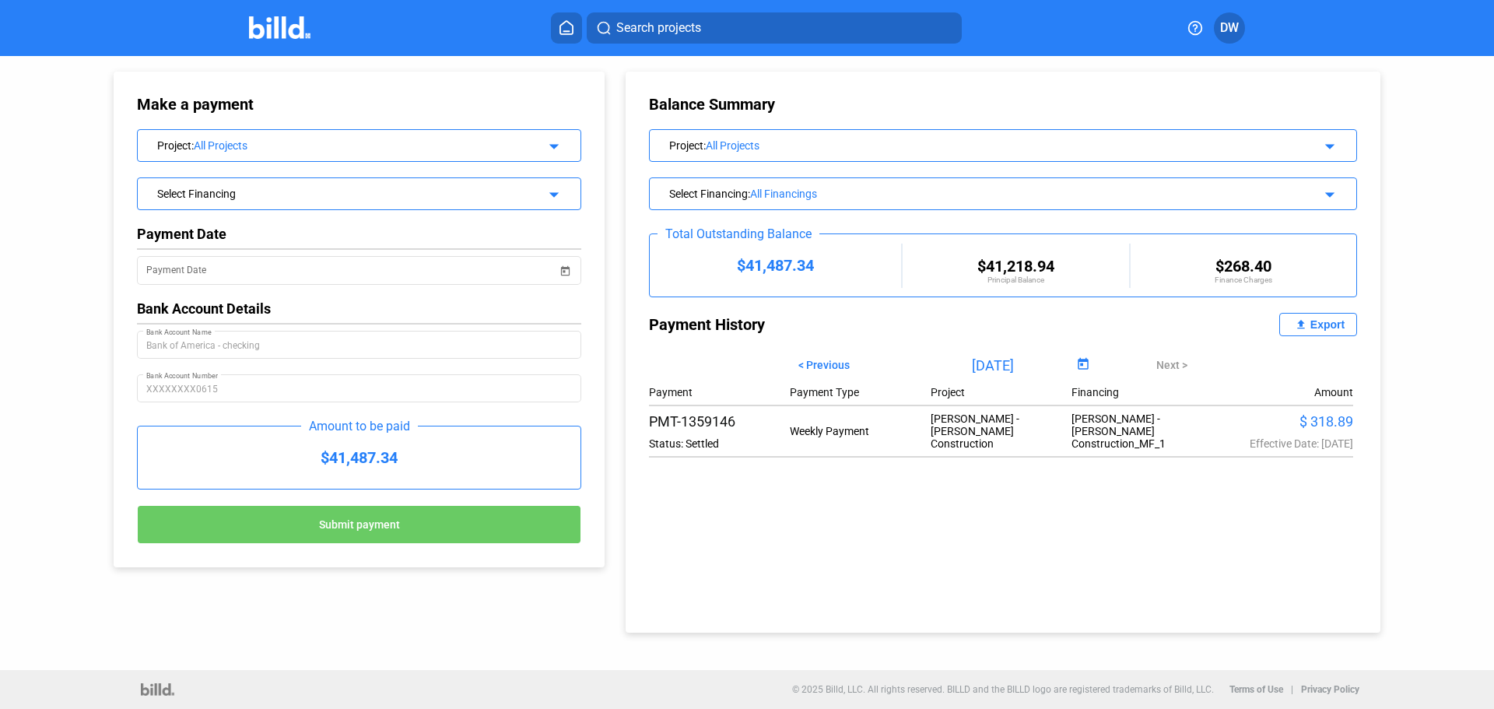
click at [821, 195] on div "All Financings" at bounding box center [1010, 194] width 520 height 12
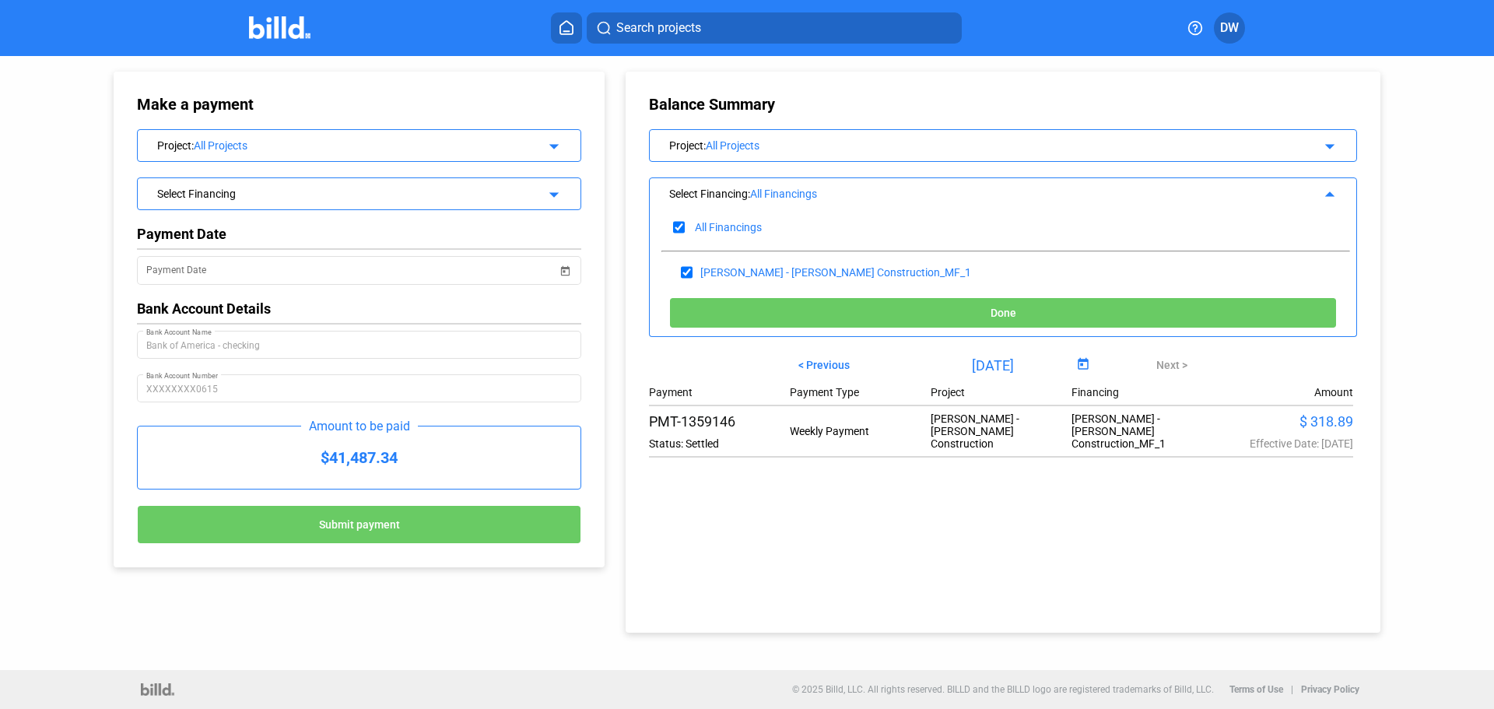
click at [821, 193] on div "All Financings" at bounding box center [1010, 194] width 520 height 12
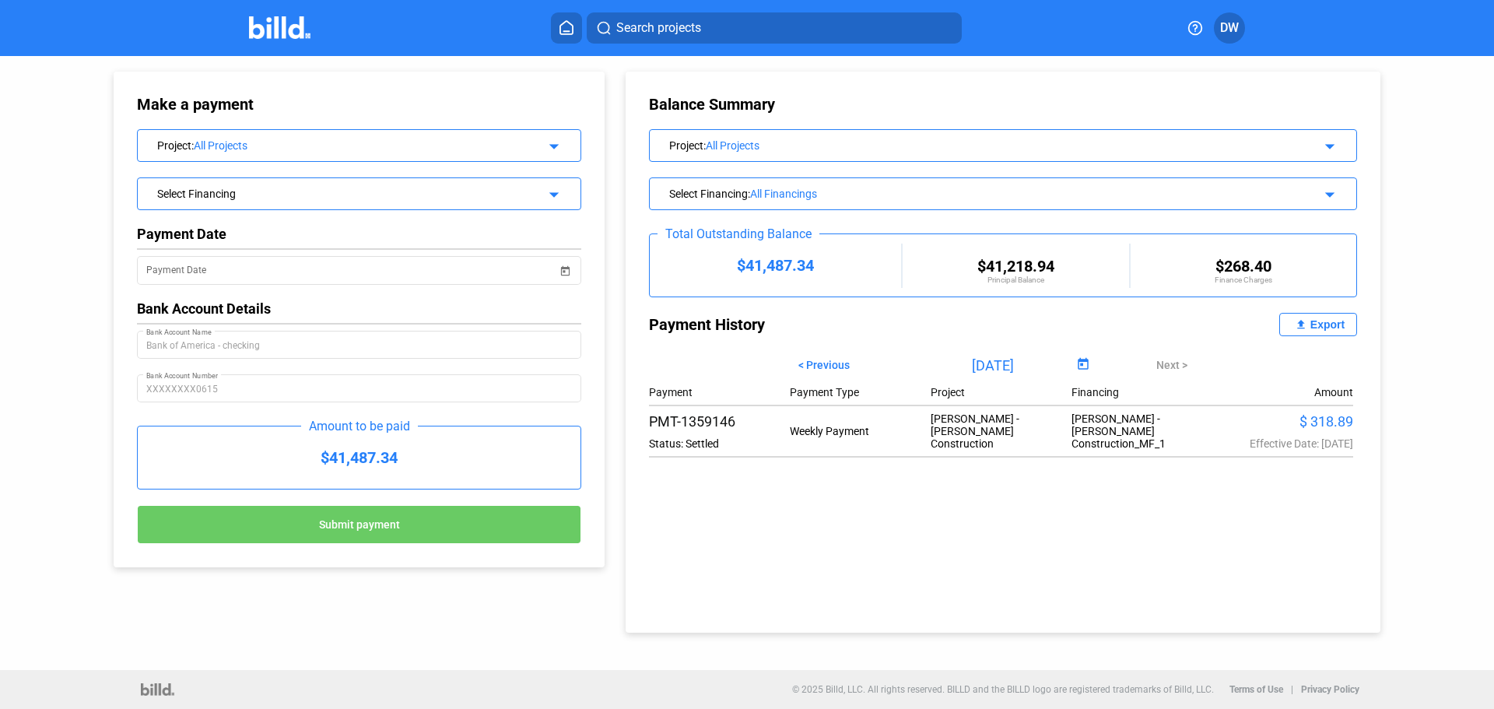
click at [257, 183] on div "Select Financing arrow_drop_down" at bounding box center [359, 191] width 443 height 27
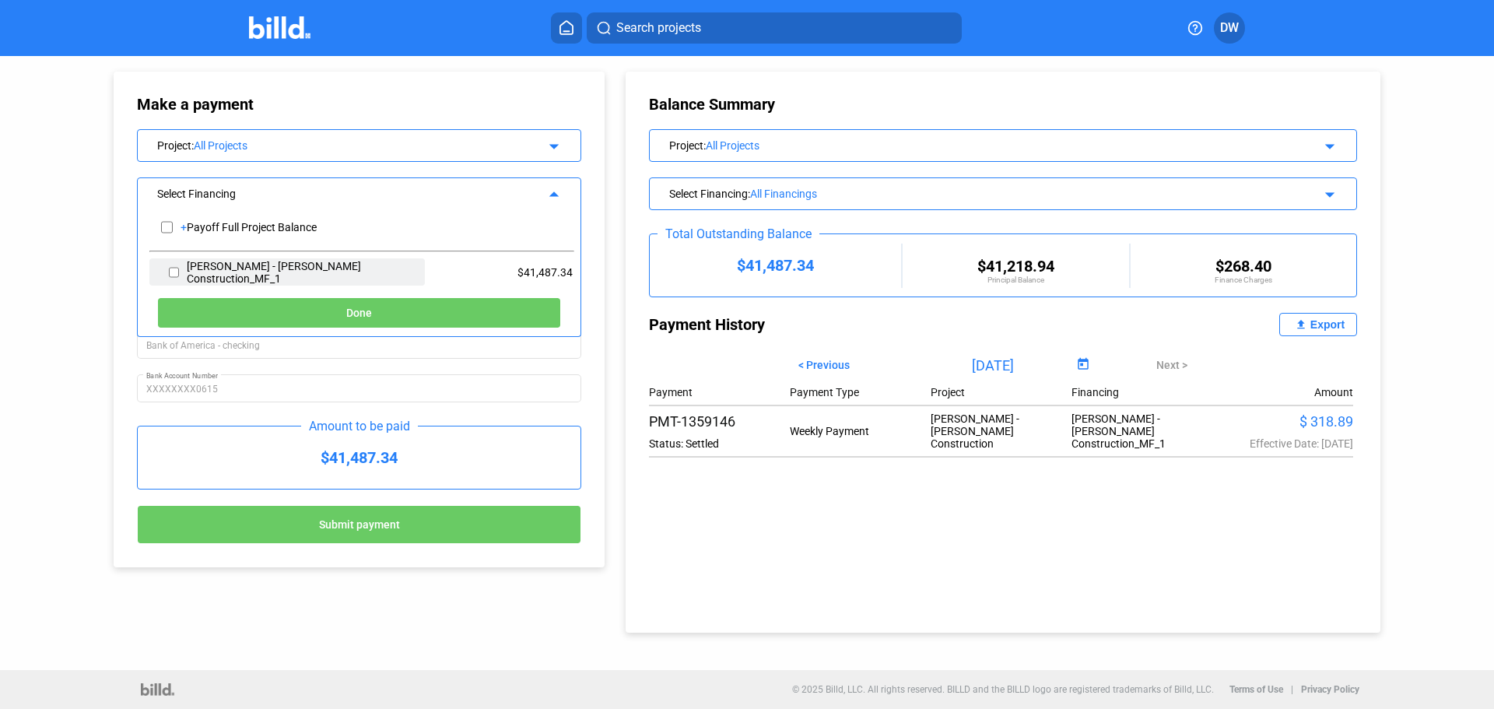
click at [173, 271] on input "checkbox" at bounding box center [174, 272] width 10 height 23
checkbox input "true"
click at [173, 269] on input "checkbox" at bounding box center [174, 272] width 10 height 23
checkbox input "false"
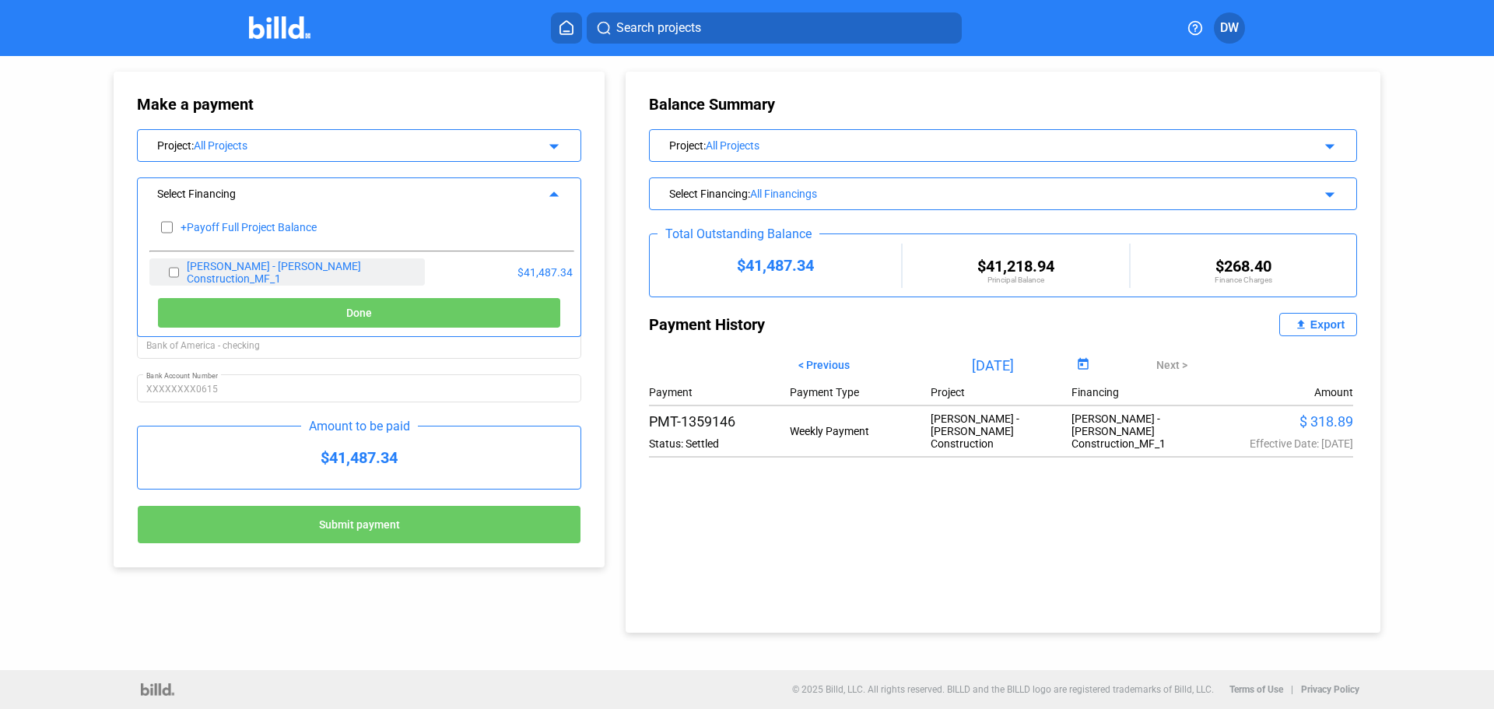
checkbox input "false"
click at [344, 122] on div "Make a payment Project : All Projects arrow_drop_down Select Financing arrow_dr…" at bounding box center [359, 319] width 444 height 449
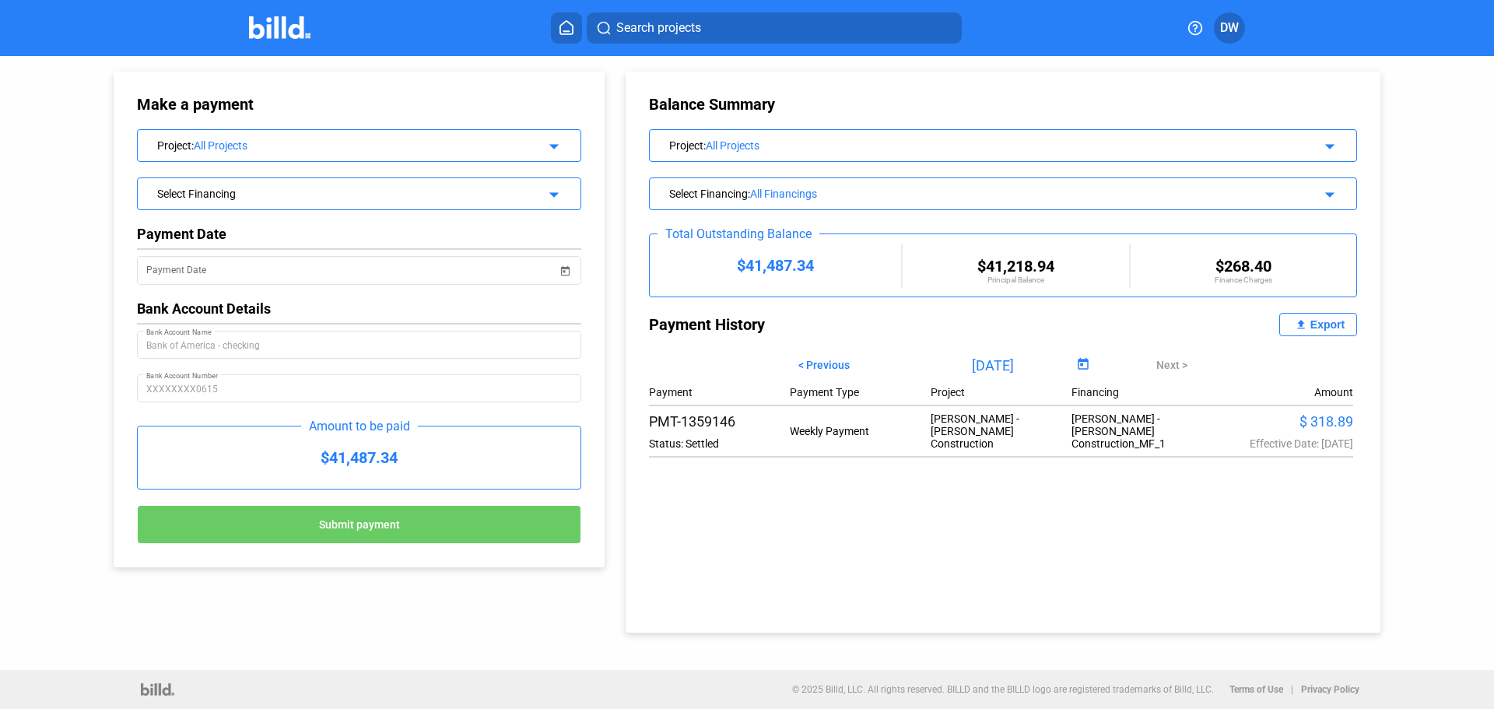
click at [349, 462] on div "$41,487.34" at bounding box center [359, 457] width 443 height 62
click at [1191, 454] on div "Payment Payment Type Project Financing Amount PMT-1359146 Status: Settled Weekl…" at bounding box center [1003, 421] width 708 height 86
click at [981, 364] on input "[DATE]" at bounding box center [993, 364] width 160 height 23
click at [963, 252] on div "$41,487.34 $41,218.94 Principal Balance $268.40 Finance Charges" at bounding box center [1003, 265] width 707 height 62
drag, startPoint x: 294, startPoint y: 449, endPoint x: 437, endPoint y: 465, distance: 143.3
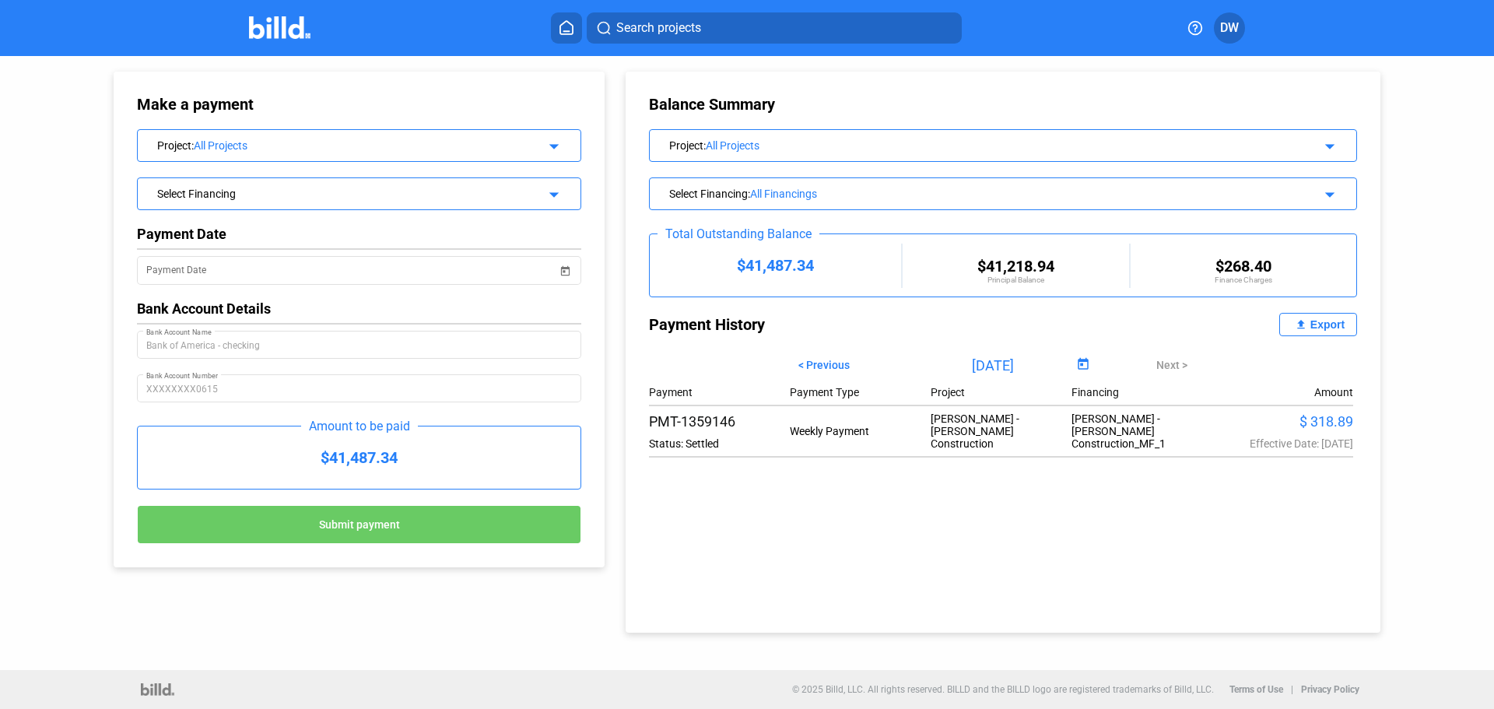
click at [437, 465] on div "$41,487.34" at bounding box center [359, 457] width 443 height 62
